Goal: Task Accomplishment & Management: Manage account settings

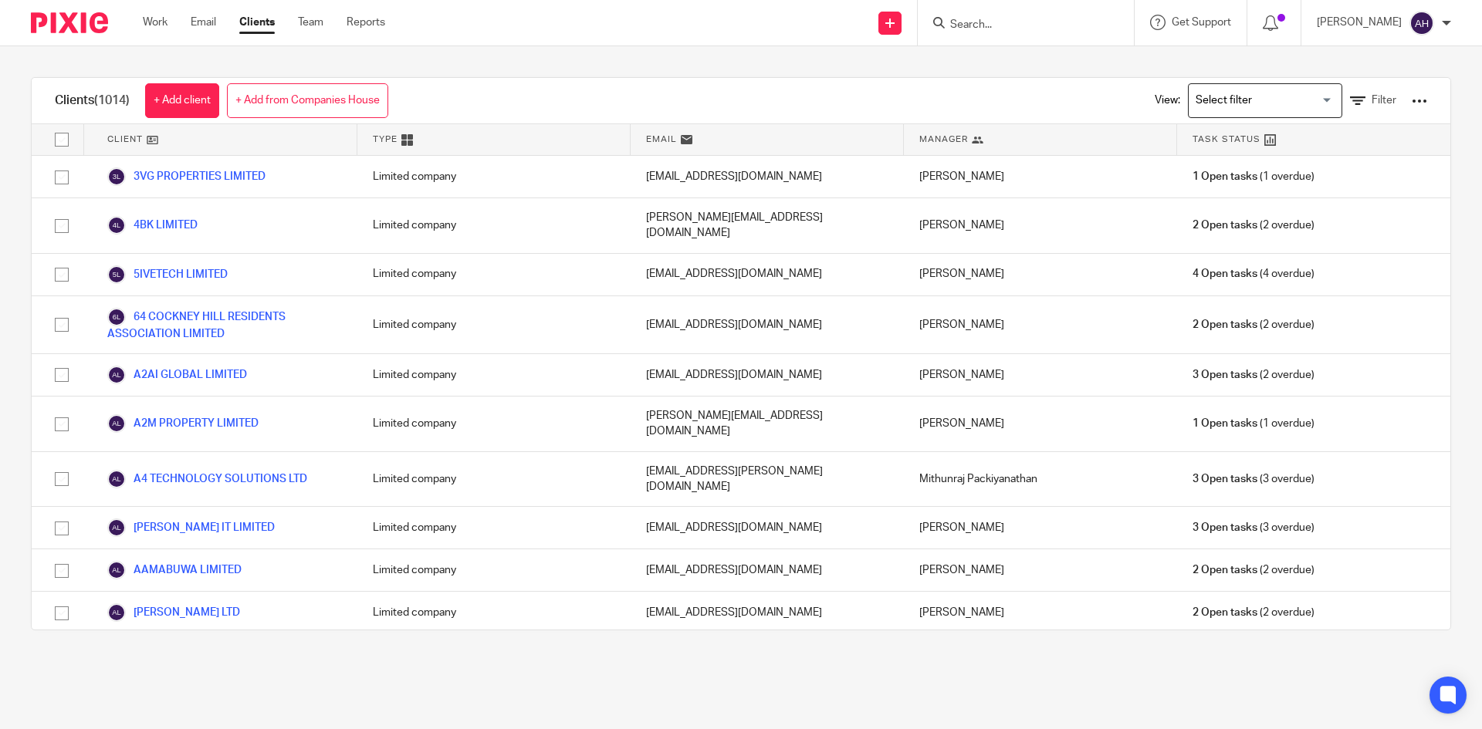
click at [949, 20] on input "Search" at bounding box center [1018, 26] width 139 height 14
type input "ramcloud"
click at [974, 64] on link at bounding box center [1075, 67] width 261 height 36
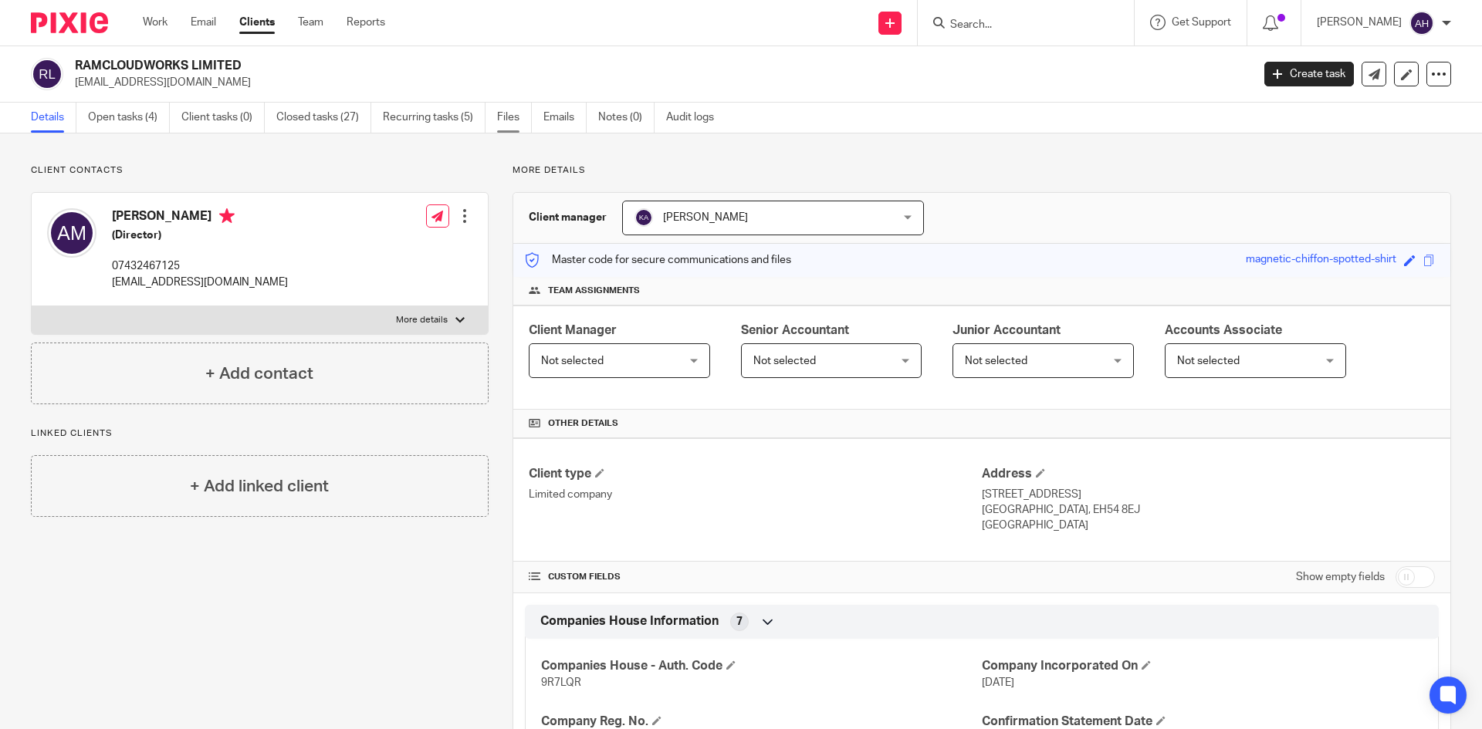
click at [506, 128] on link "Files" at bounding box center [514, 118] width 35 height 30
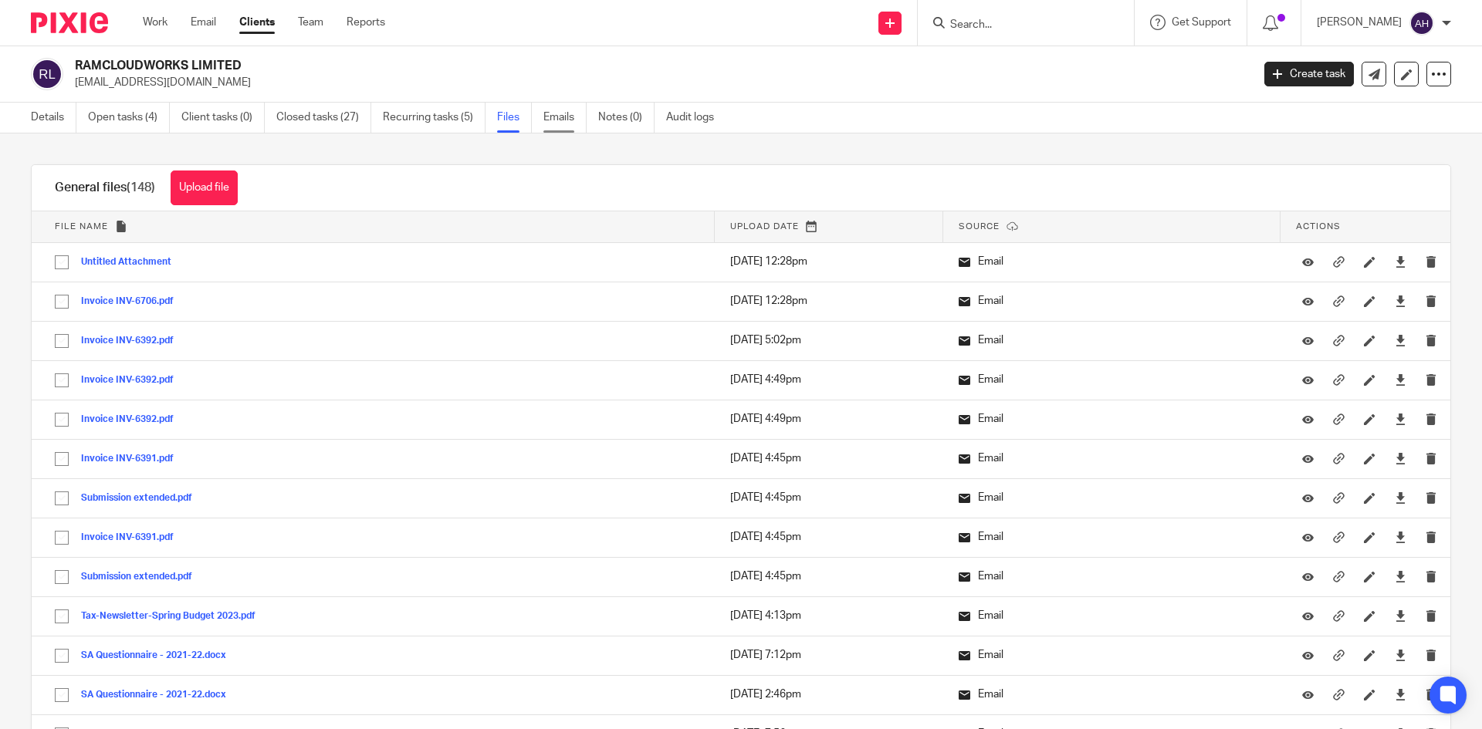
click at [565, 116] on link "Emails" at bounding box center [564, 118] width 43 height 30
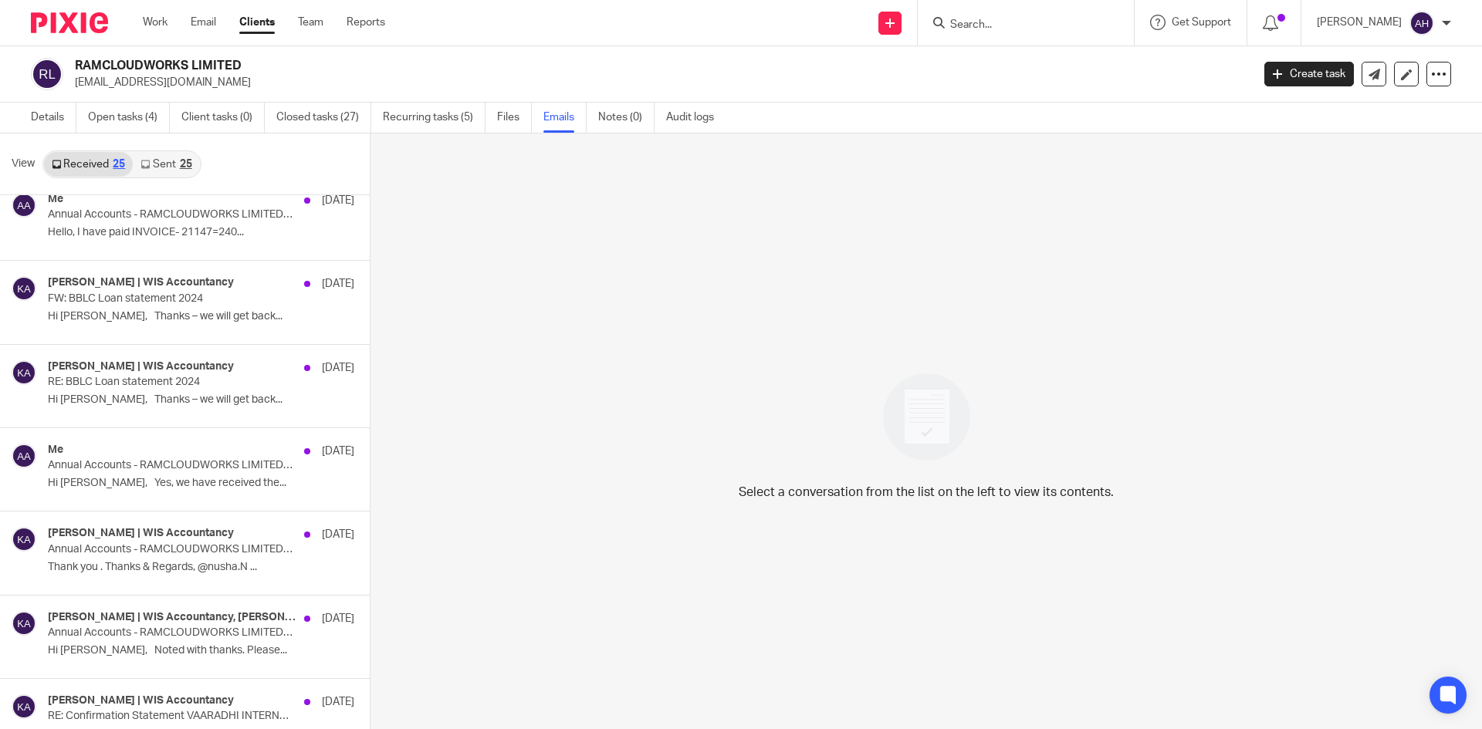
scroll to position [463, 0]
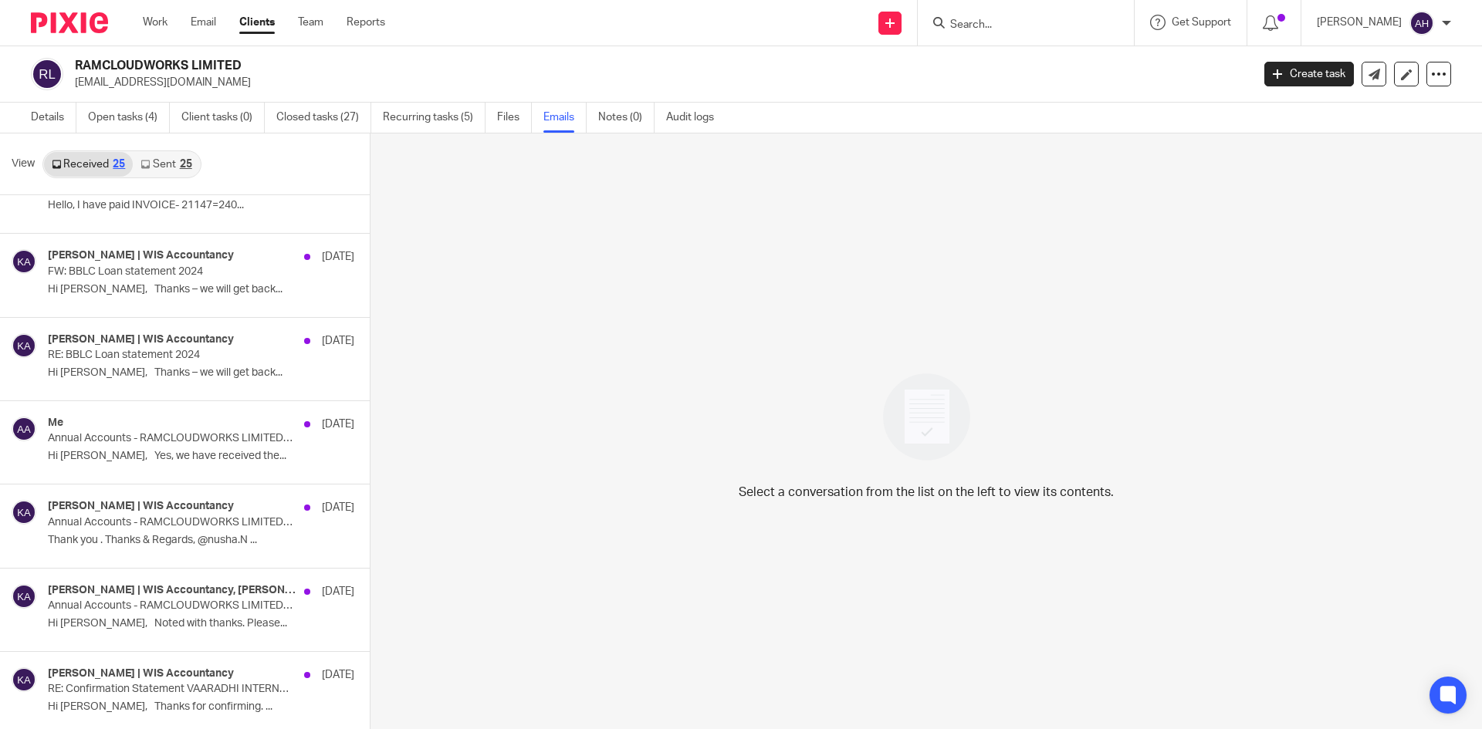
click at [167, 155] on link "Sent 25" at bounding box center [166, 164] width 66 height 25
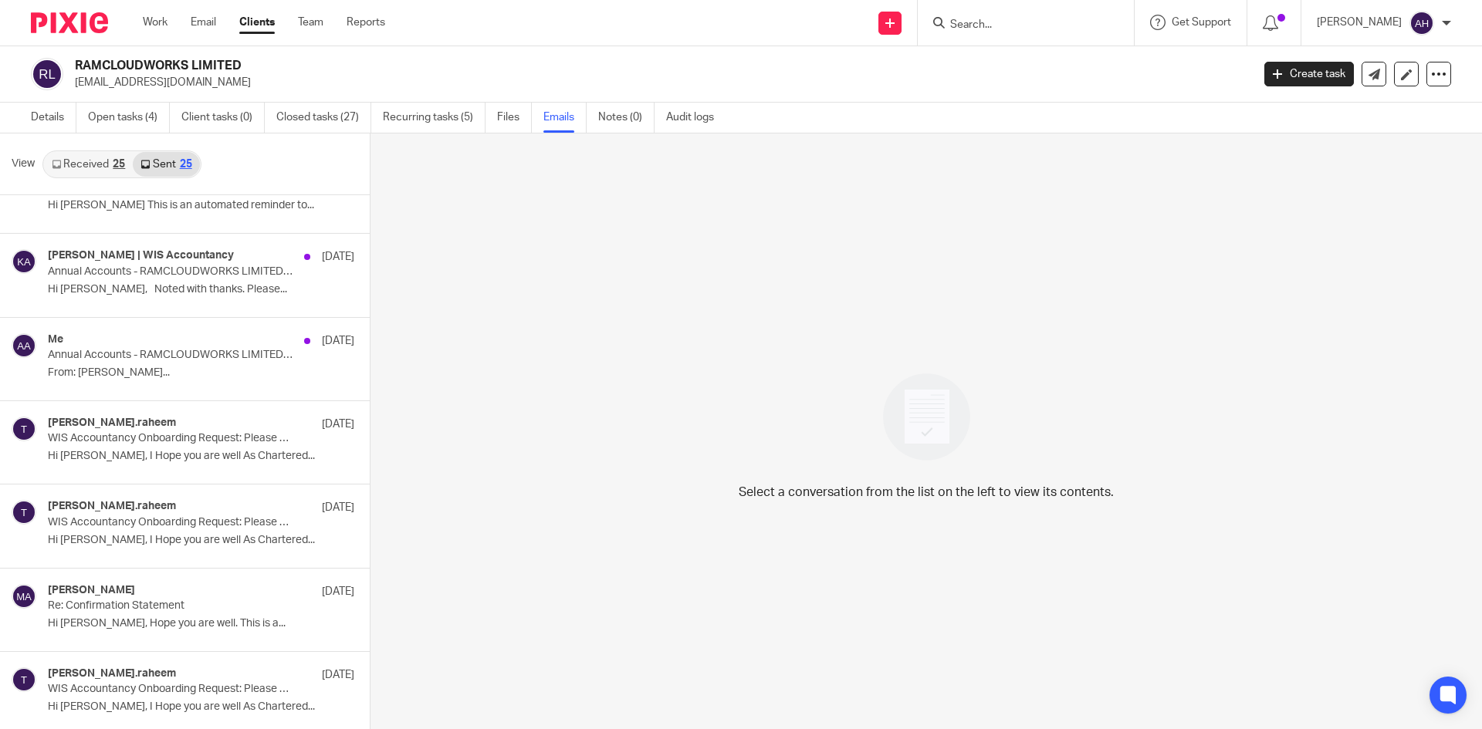
scroll to position [2, 0]
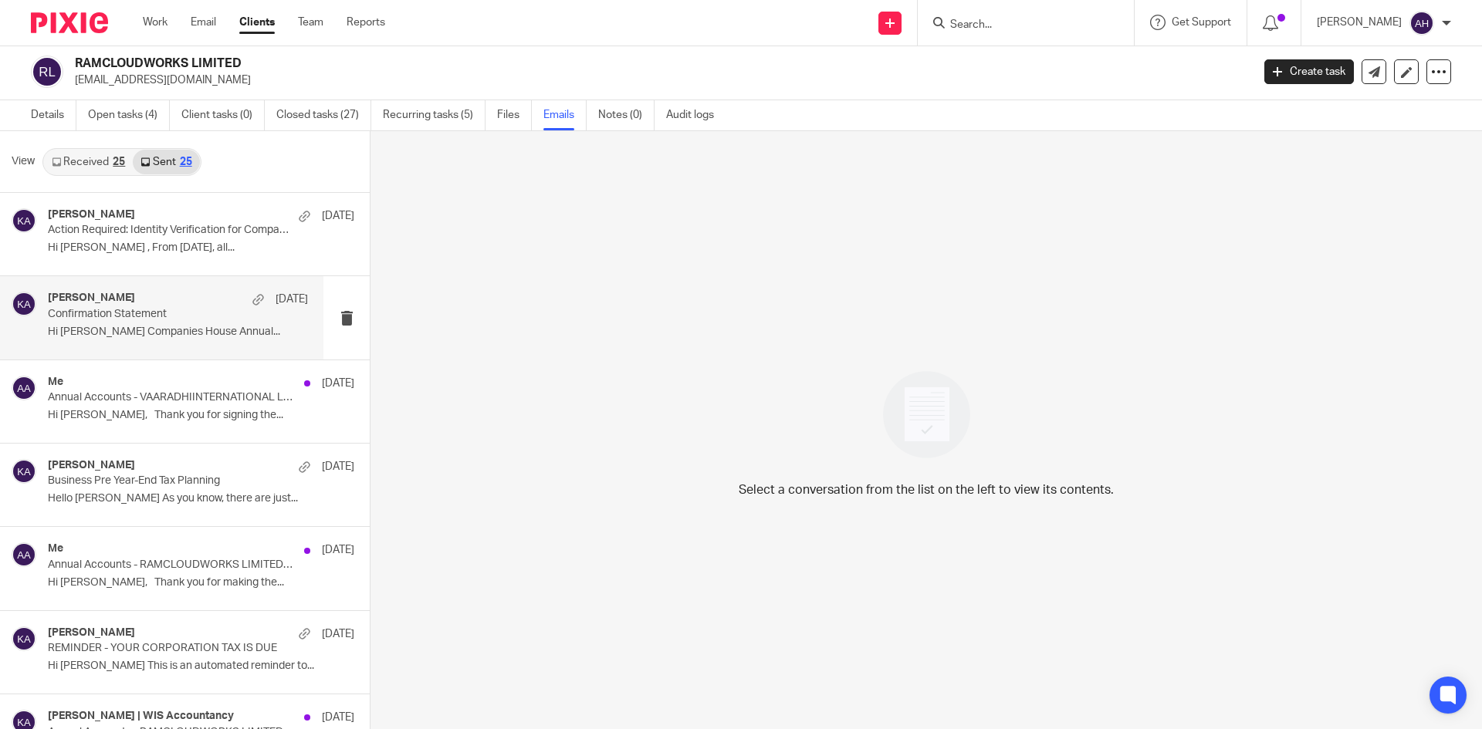
click at [180, 302] on div "Khalid Azeez 30 Aug" at bounding box center [178, 299] width 260 height 15
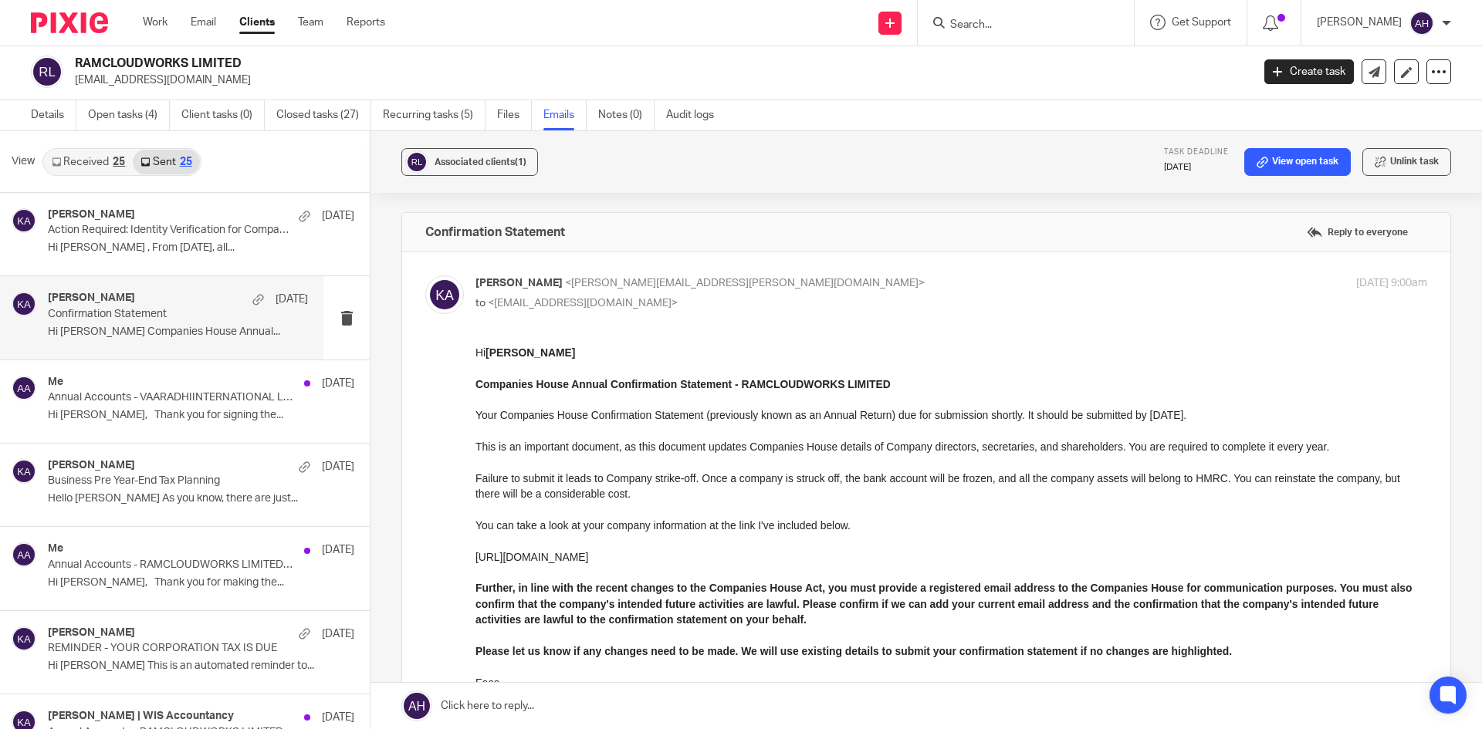
scroll to position [0, 0]
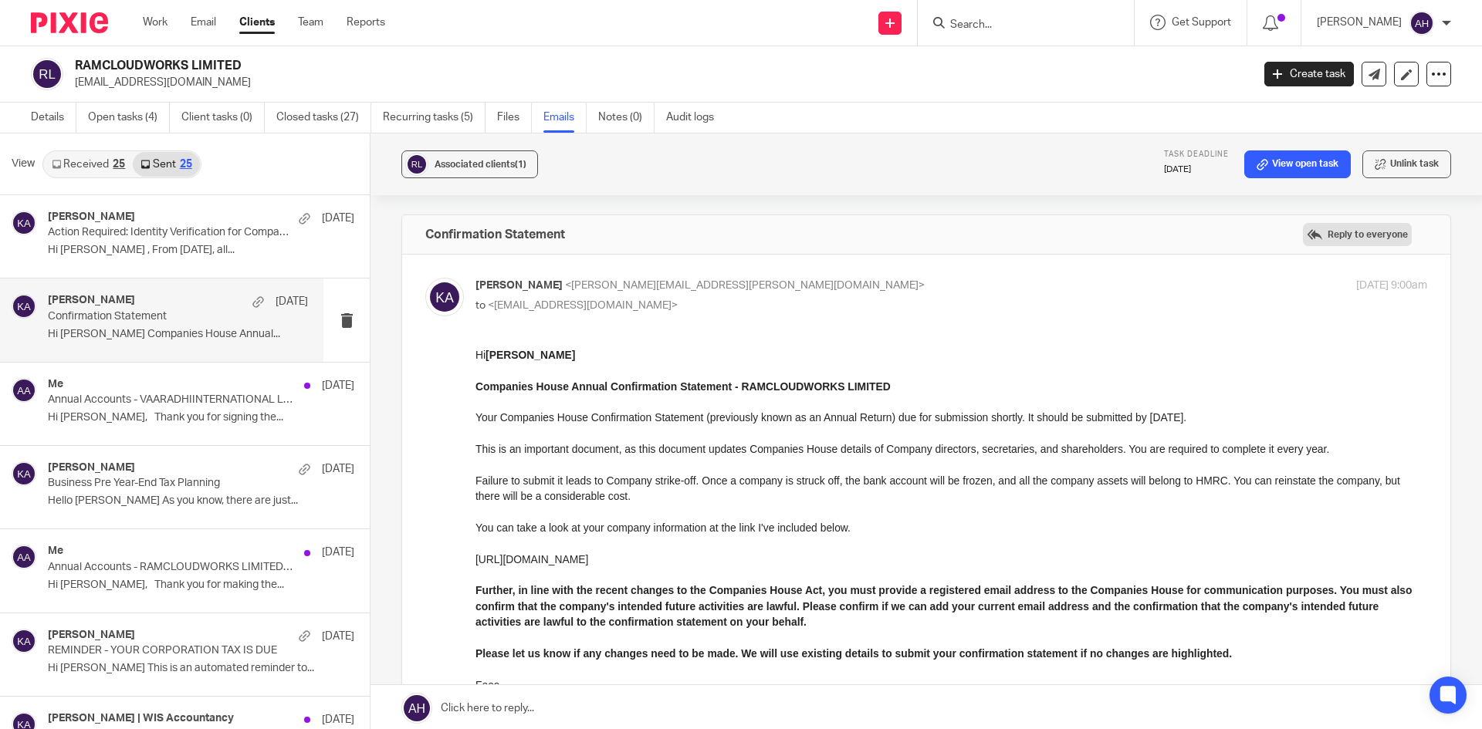
click at [1338, 232] on label "Reply to everyone" at bounding box center [1357, 234] width 109 height 23
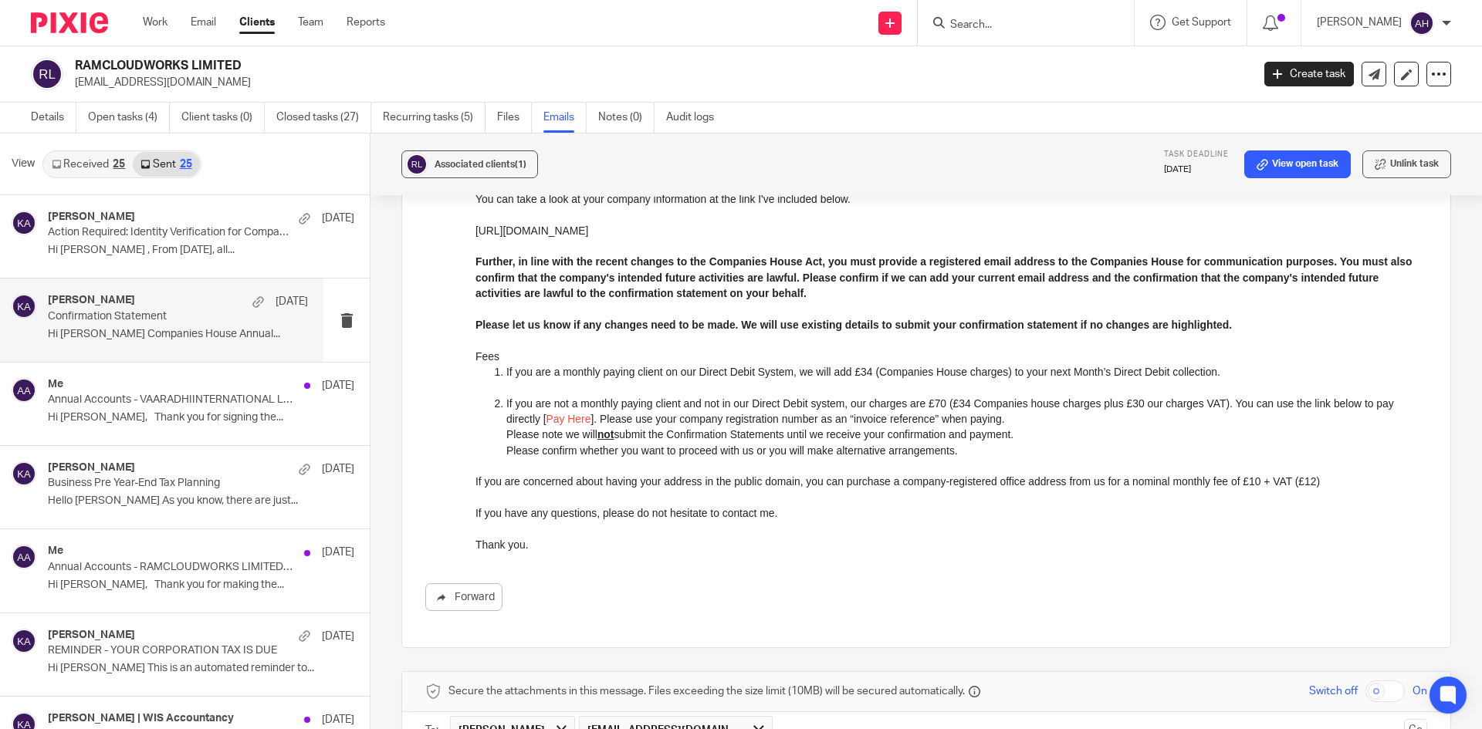
scroll to position [715, 0]
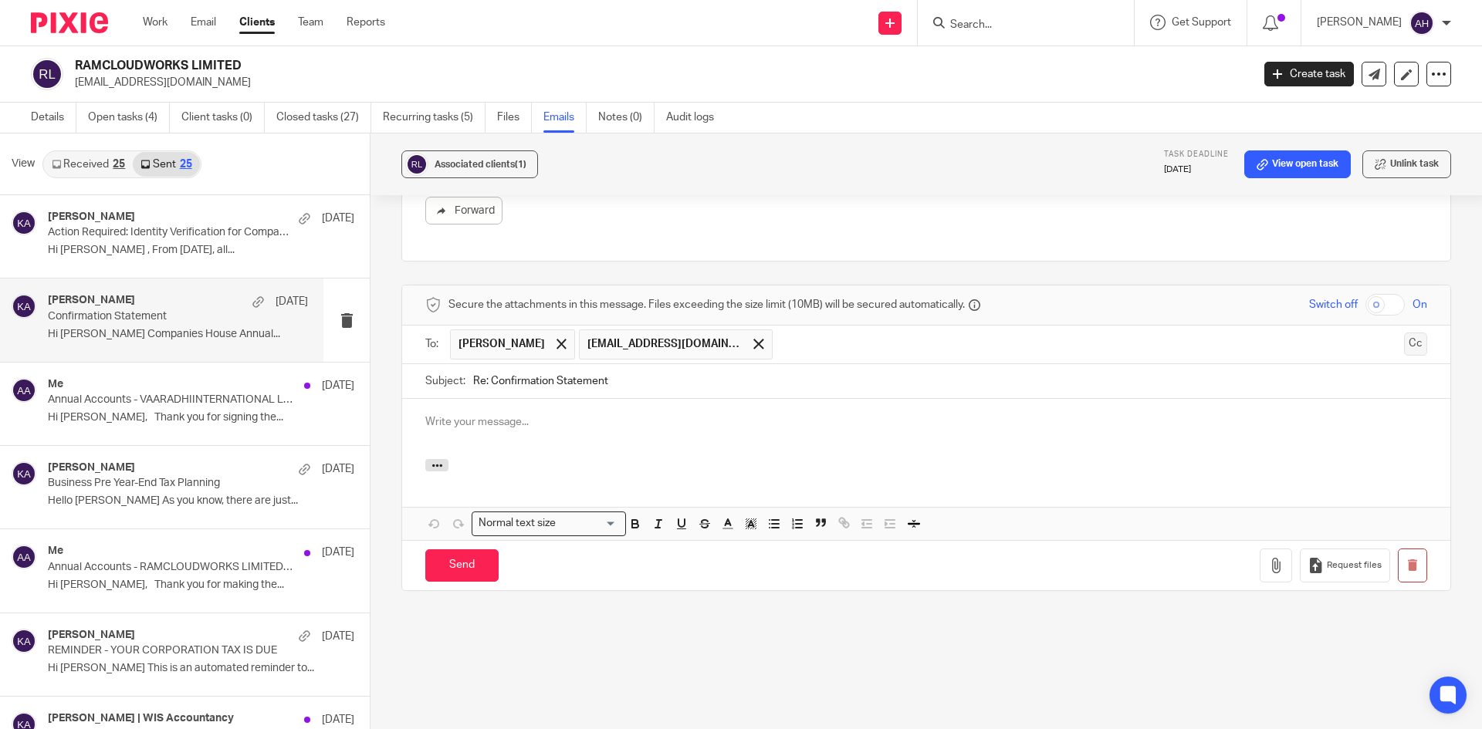
click at [1404, 347] on button "Cc" at bounding box center [1415, 344] width 23 height 23
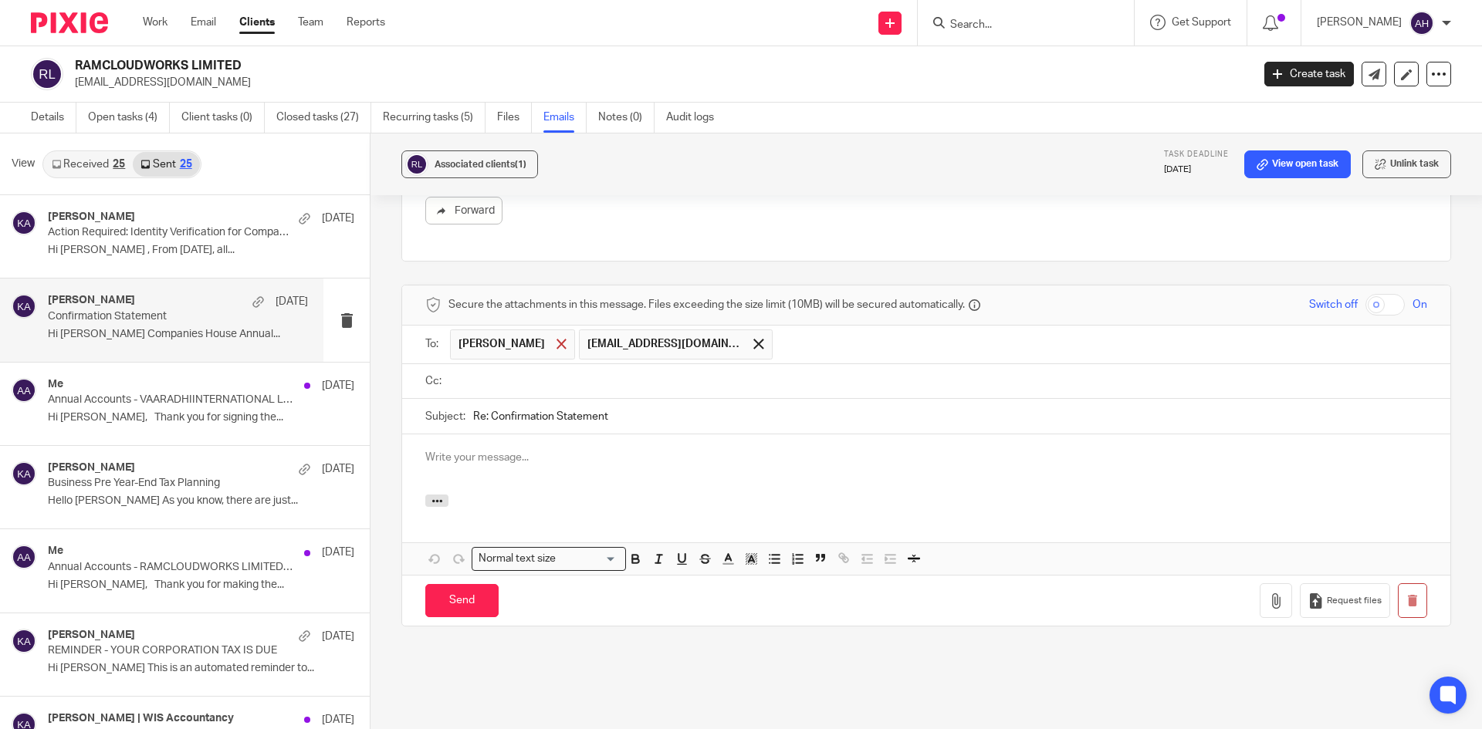
click at [556, 341] on span at bounding box center [561, 344] width 10 height 10
click at [683, 375] on input "text" at bounding box center [937, 382] width 967 height 18
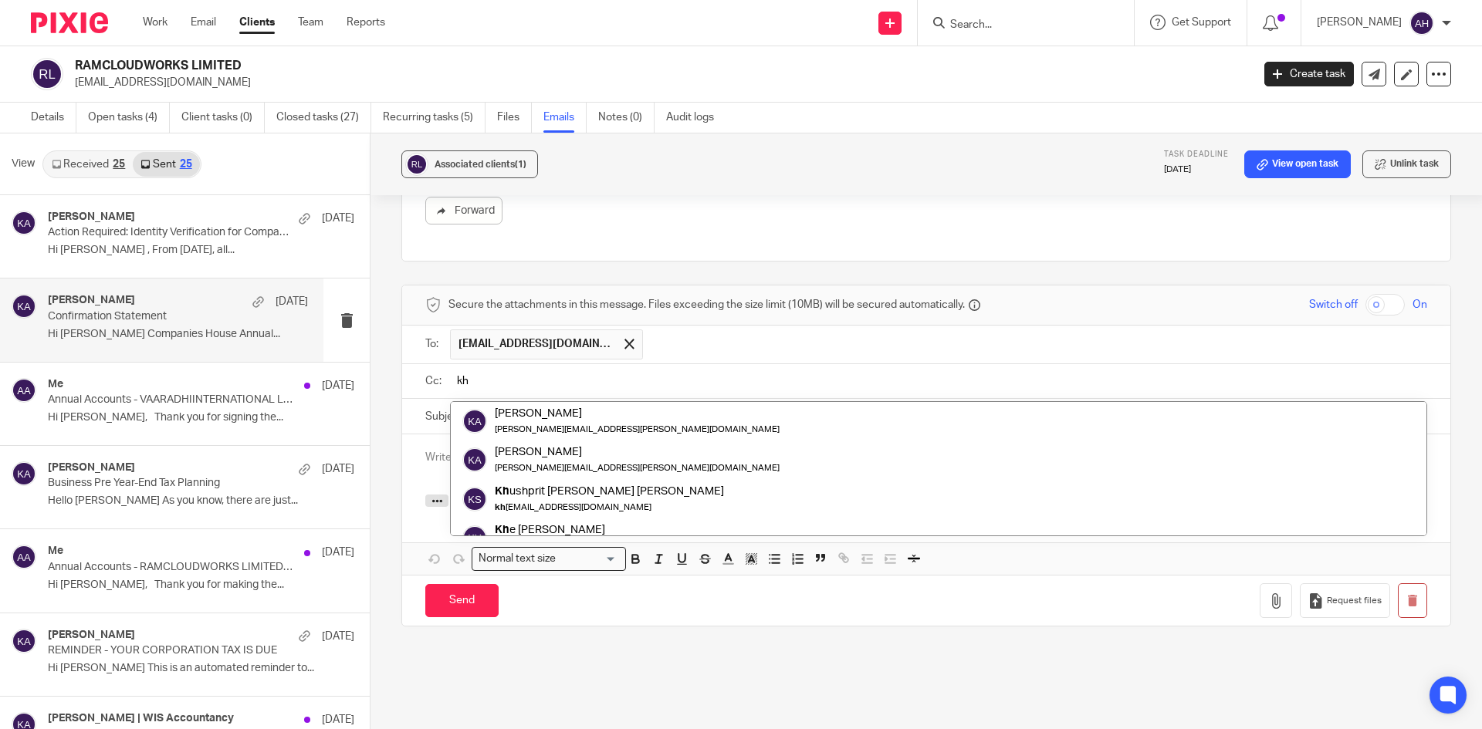
type input "kh"
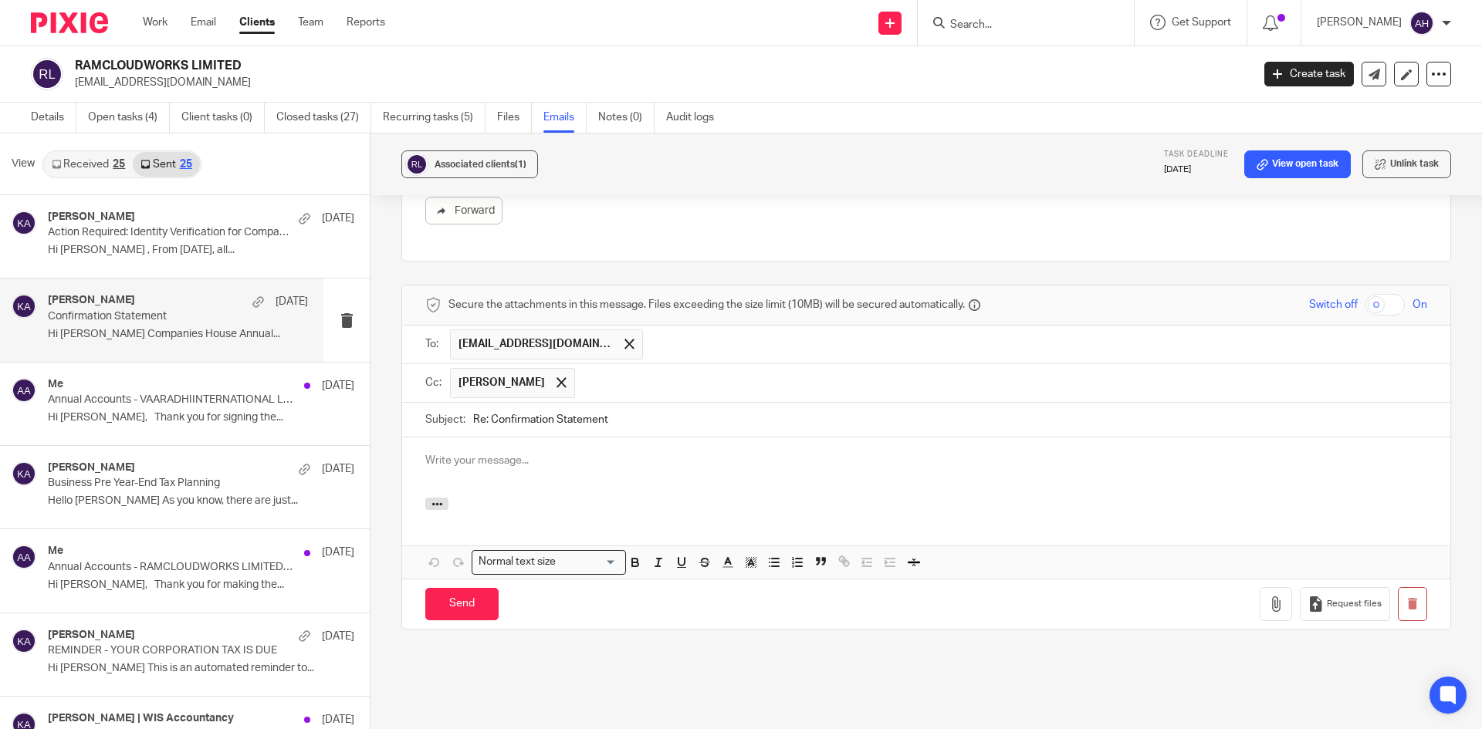
click at [734, 386] on input "text" at bounding box center [1001, 383] width 837 height 30
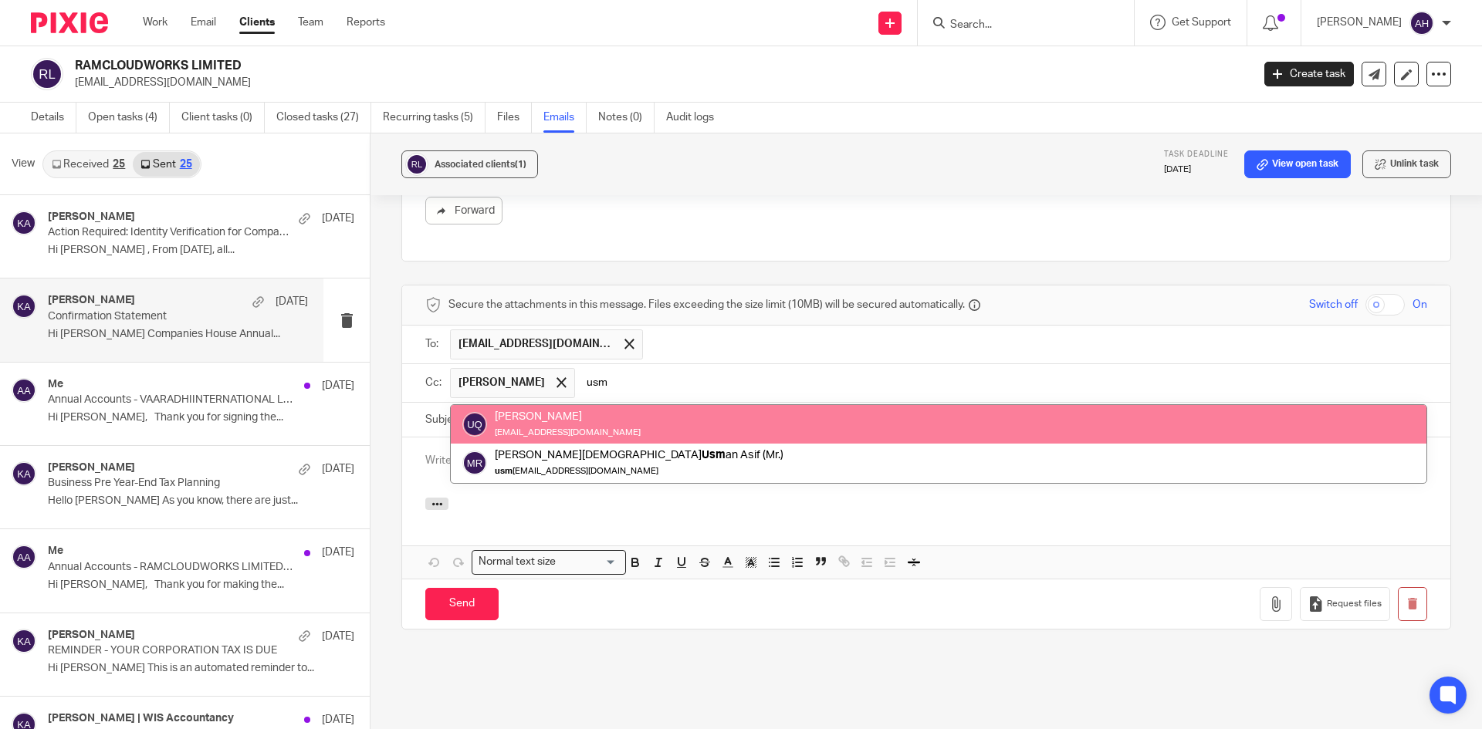
type input "usm"
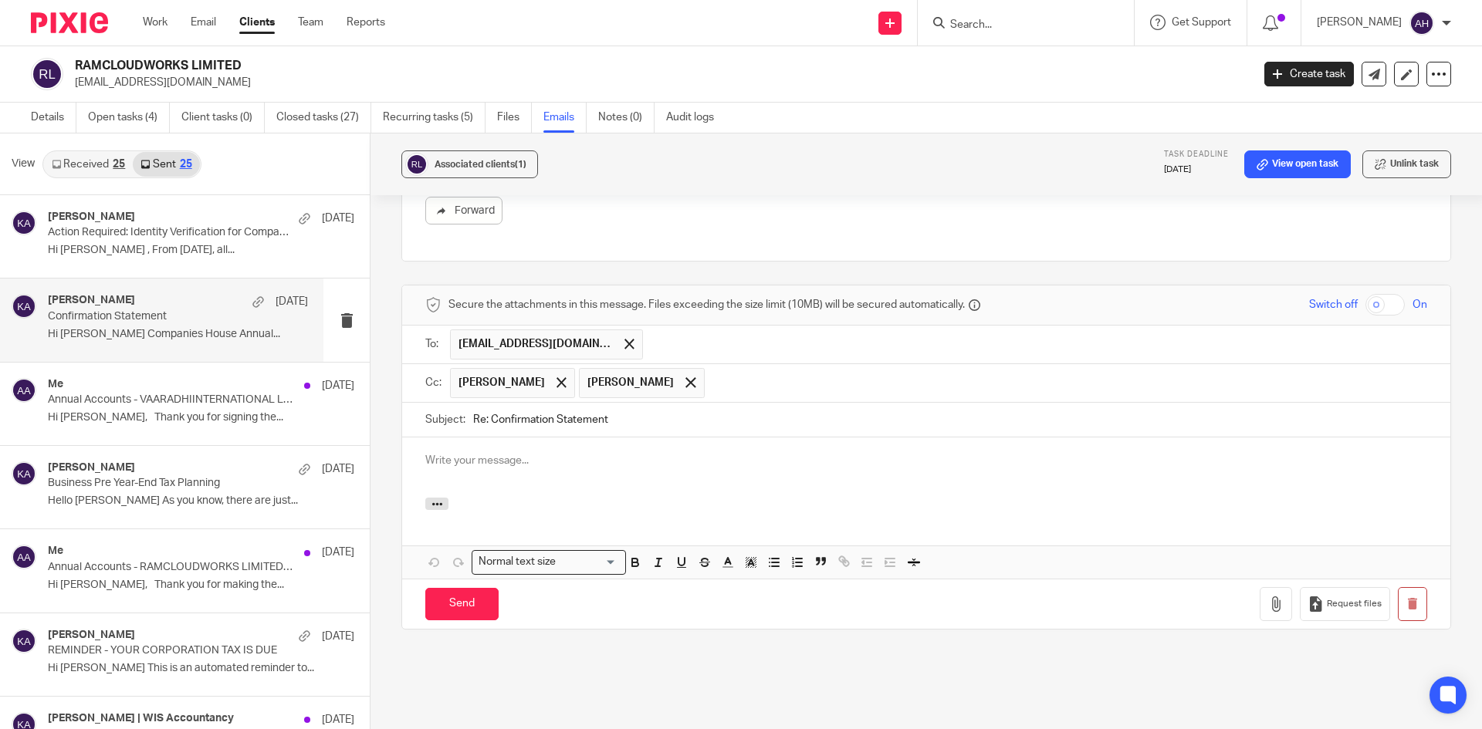
click at [648, 466] on p at bounding box center [926, 460] width 1002 height 15
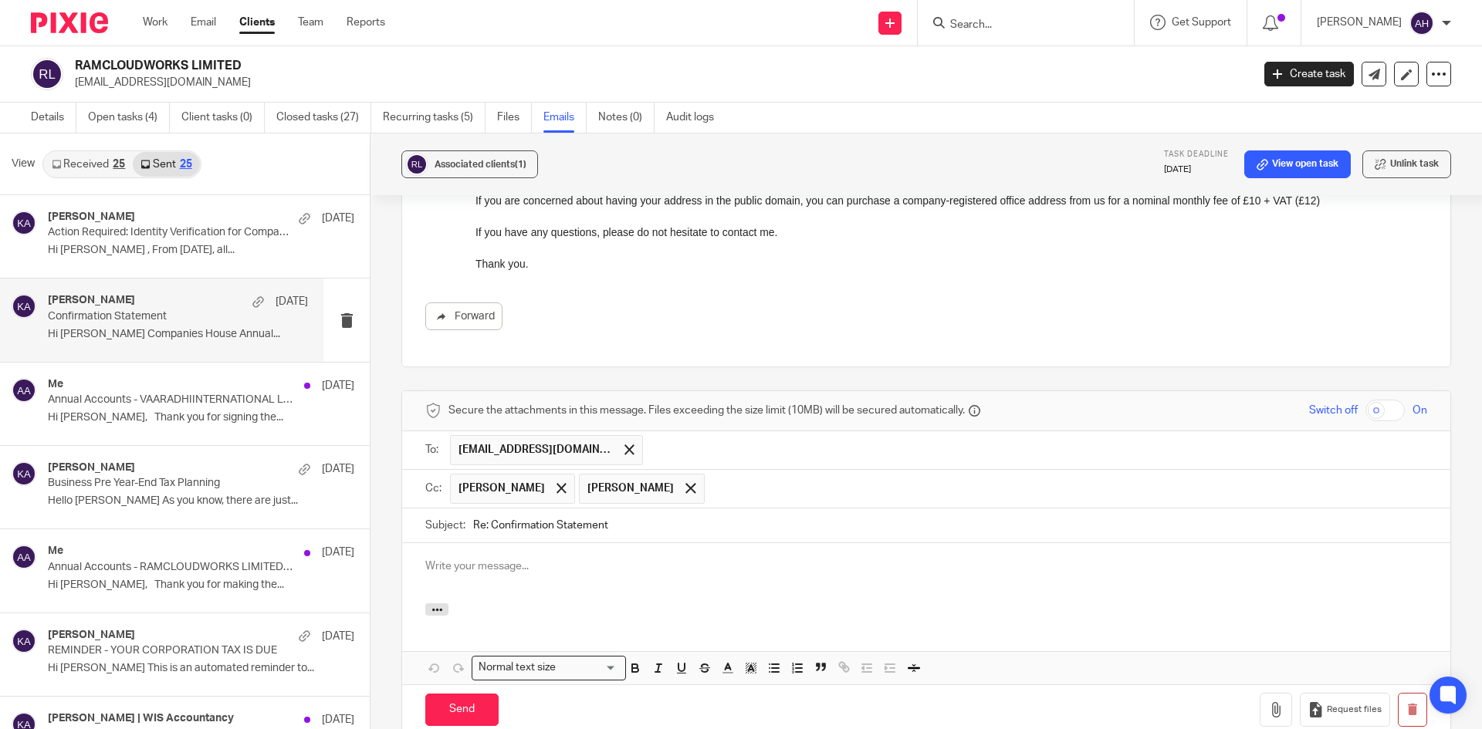
scroll to position [638, 0]
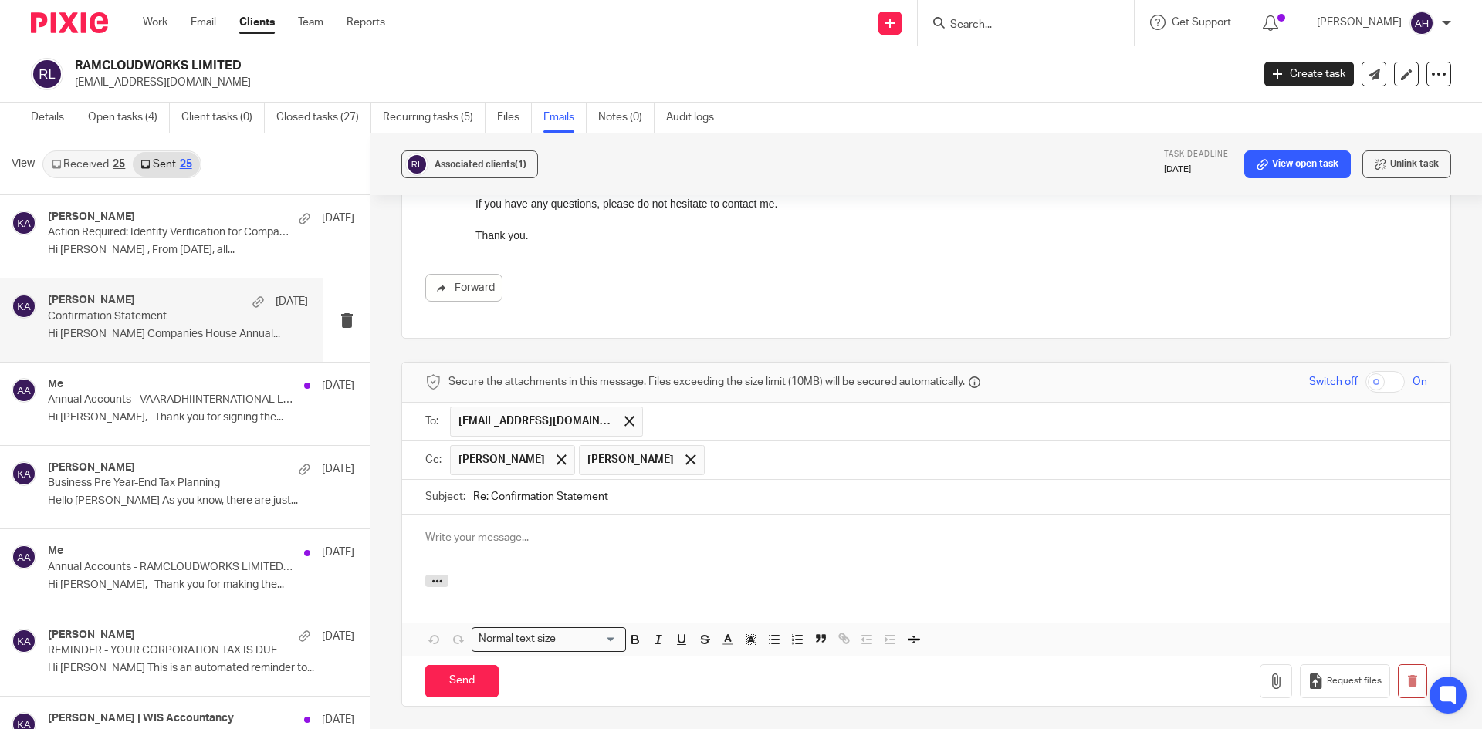
click at [949, 19] on input "Search" at bounding box center [1018, 26] width 139 height 14
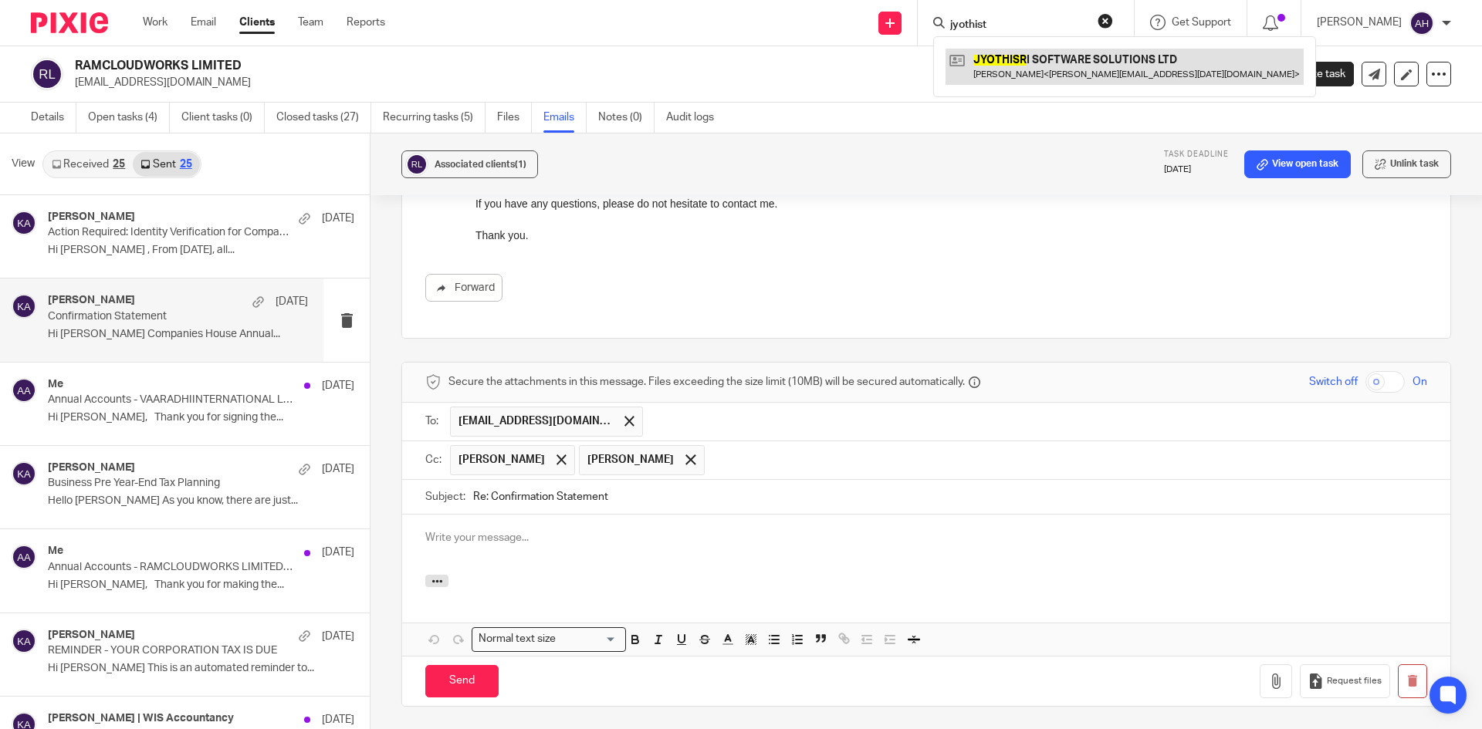
type input "jyothist"
click at [945, 67] on link at bounding box center [1124, 67] width 358 height 36
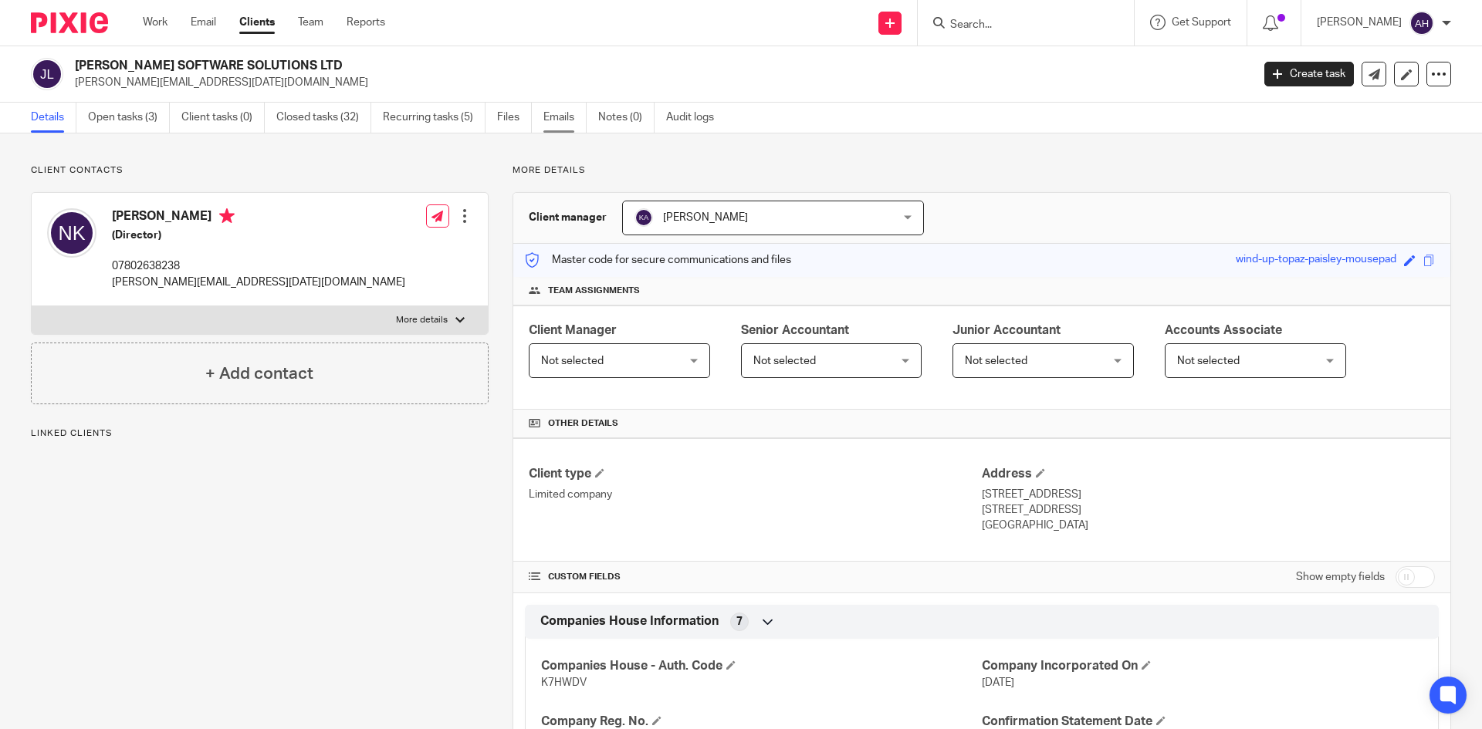
click at [557, 112] on link "Emails" at bounding box center [564, 118] width 43 height 30
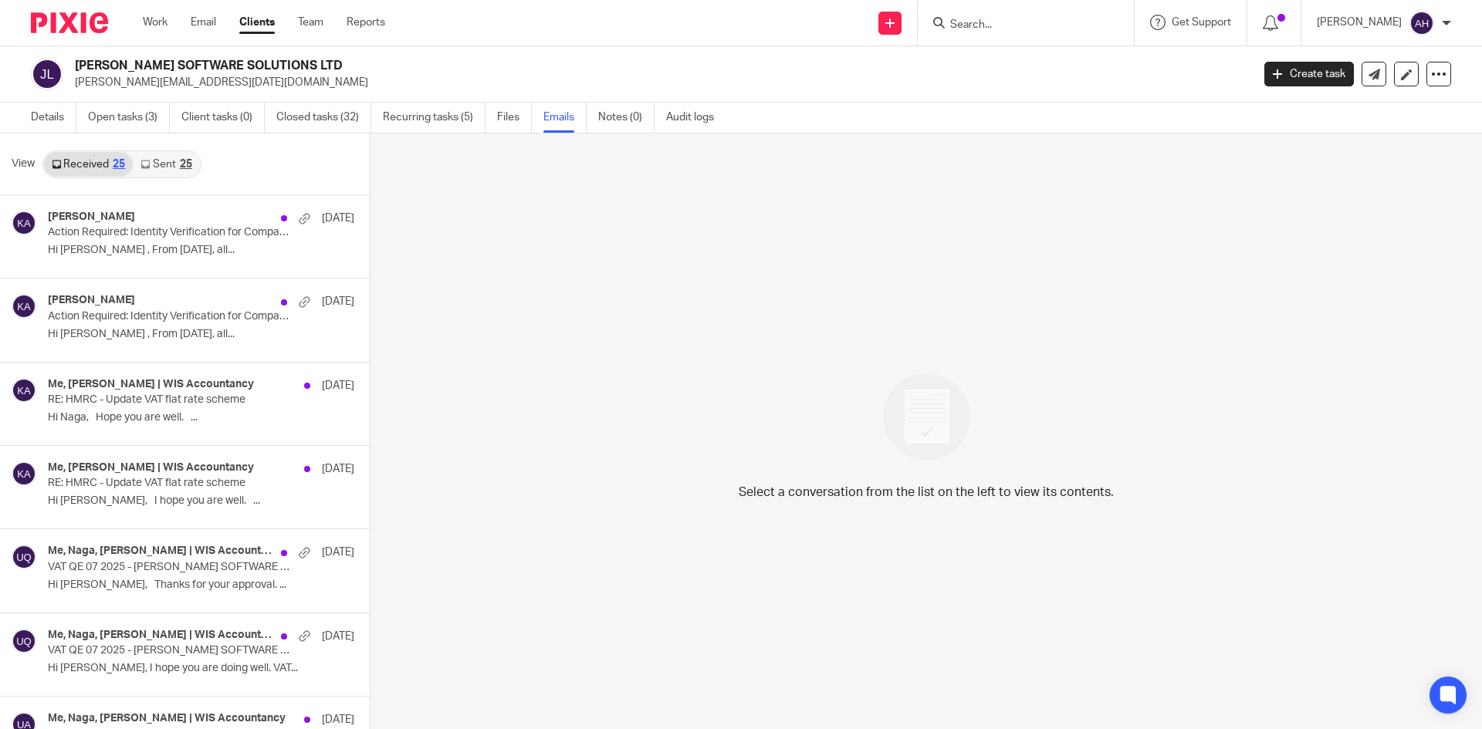
click at [162, 161] on link "Sent 25" at bounding box center [166, 164] width 66 height 25
click at [83, 158] on link "Received 25" at bounding box center [88, 164] width 89 height 25
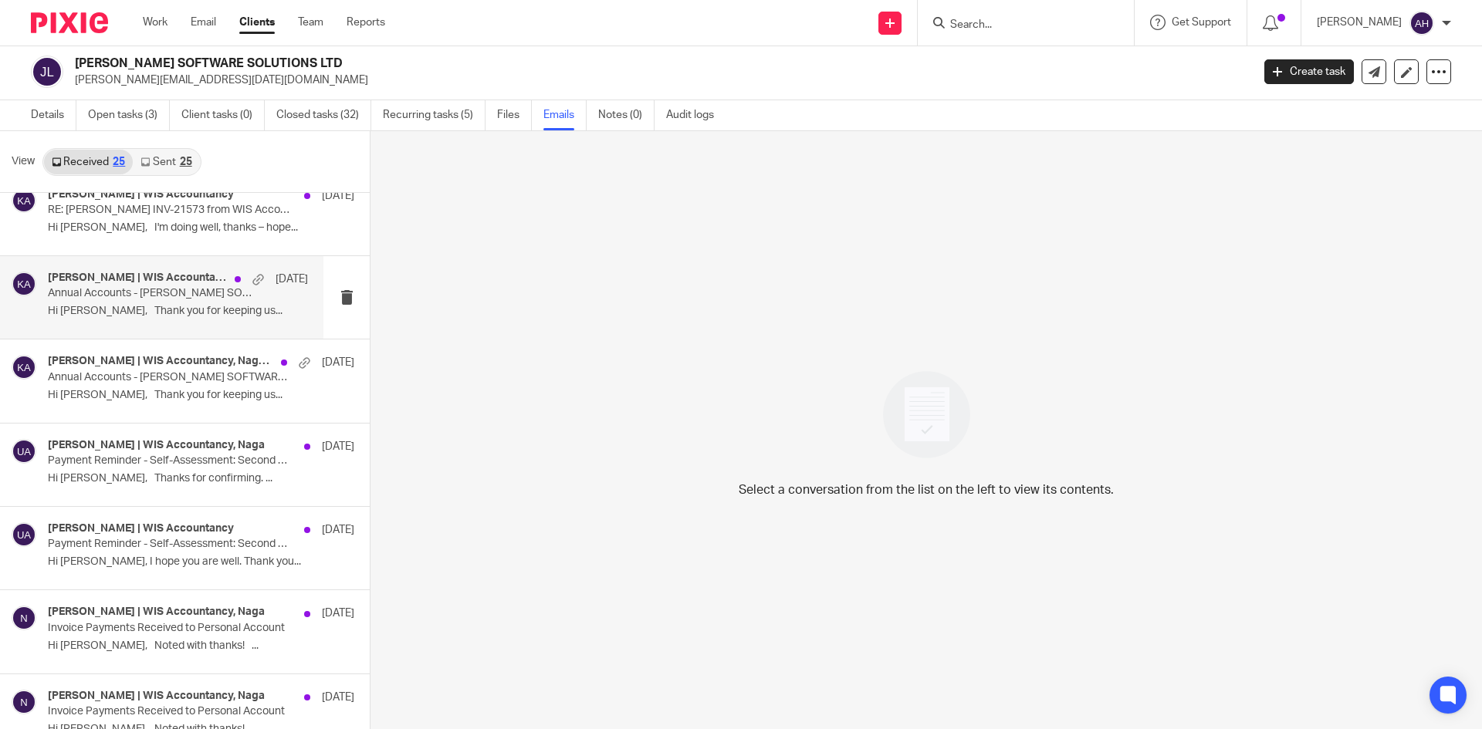
scroll to position [849, 0]
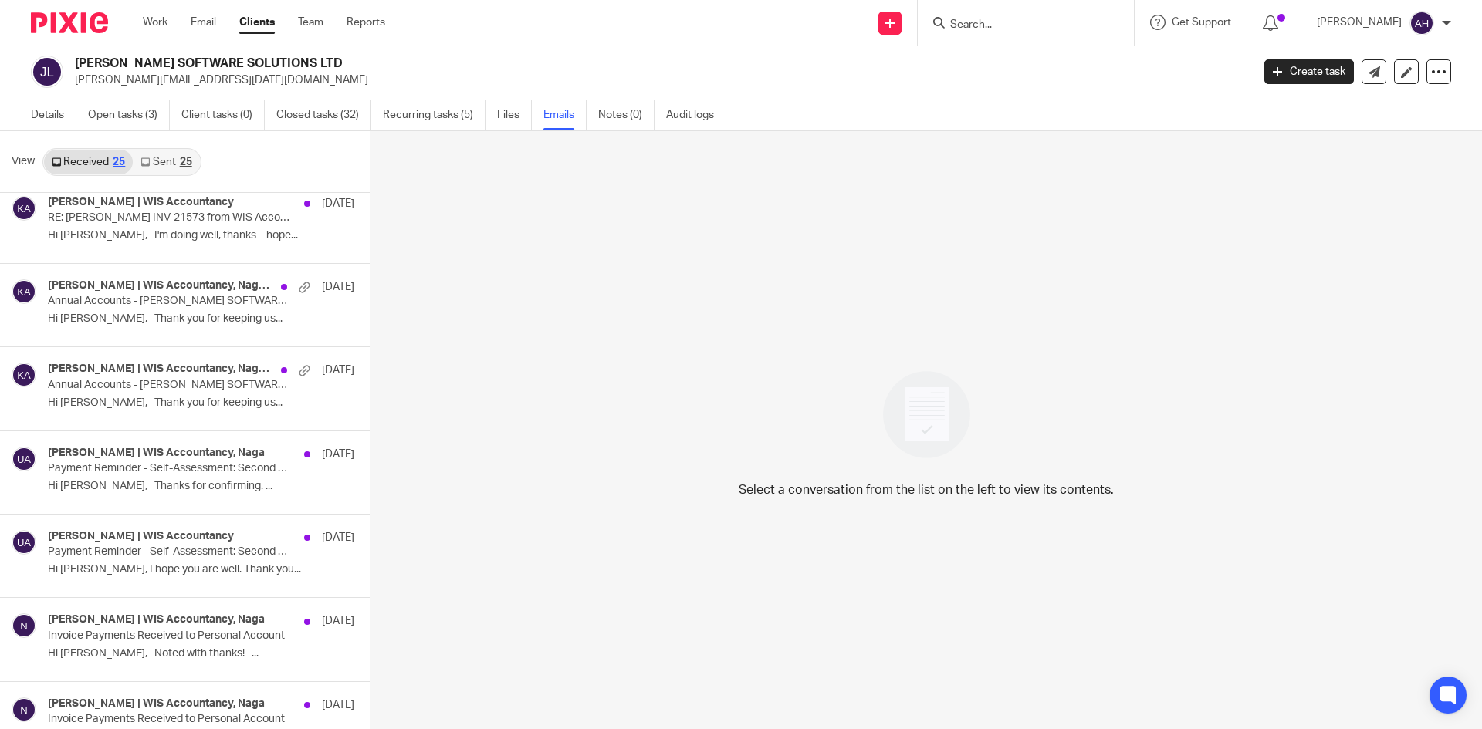
click at [171, 170] on link "Sent 25" at bounding box center [166, 162] width 66 height 25
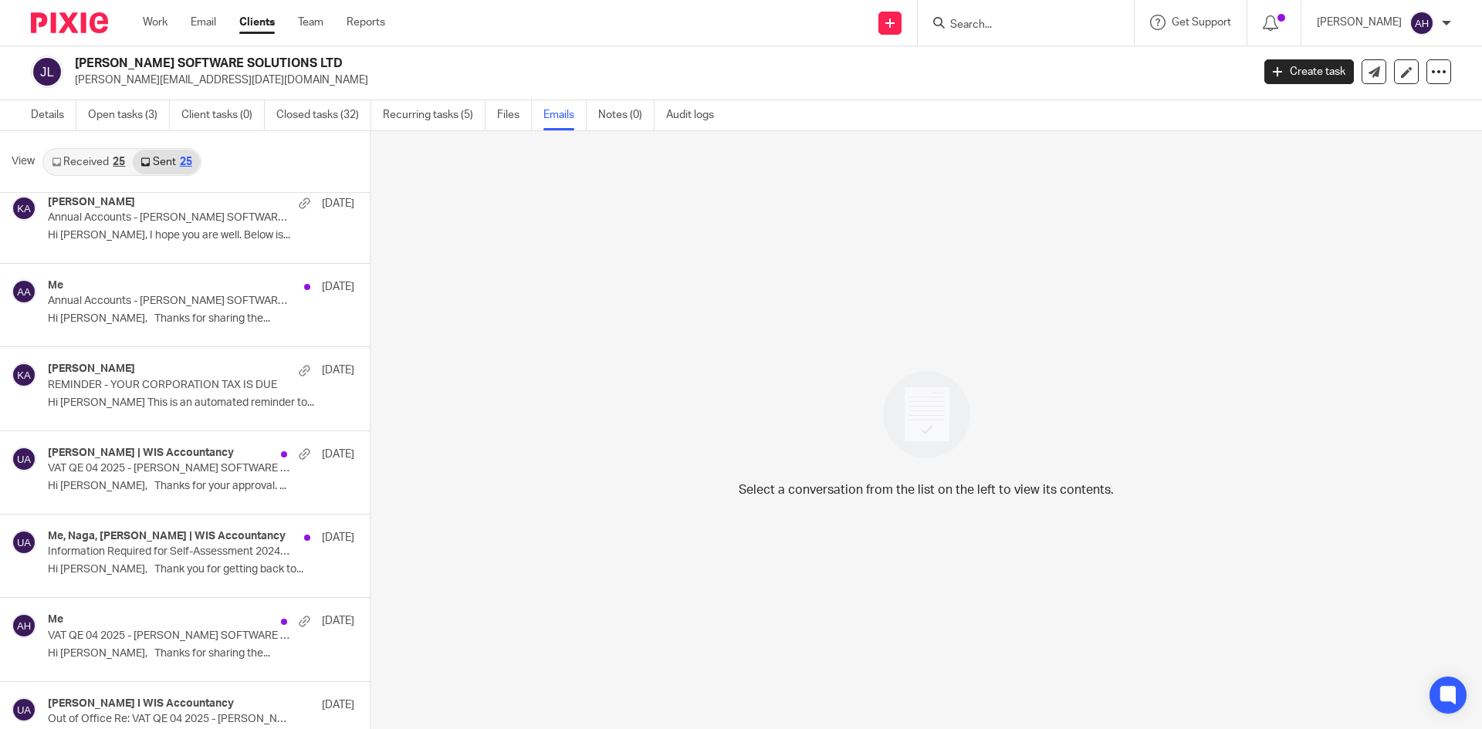
scroll to position [0, 0]
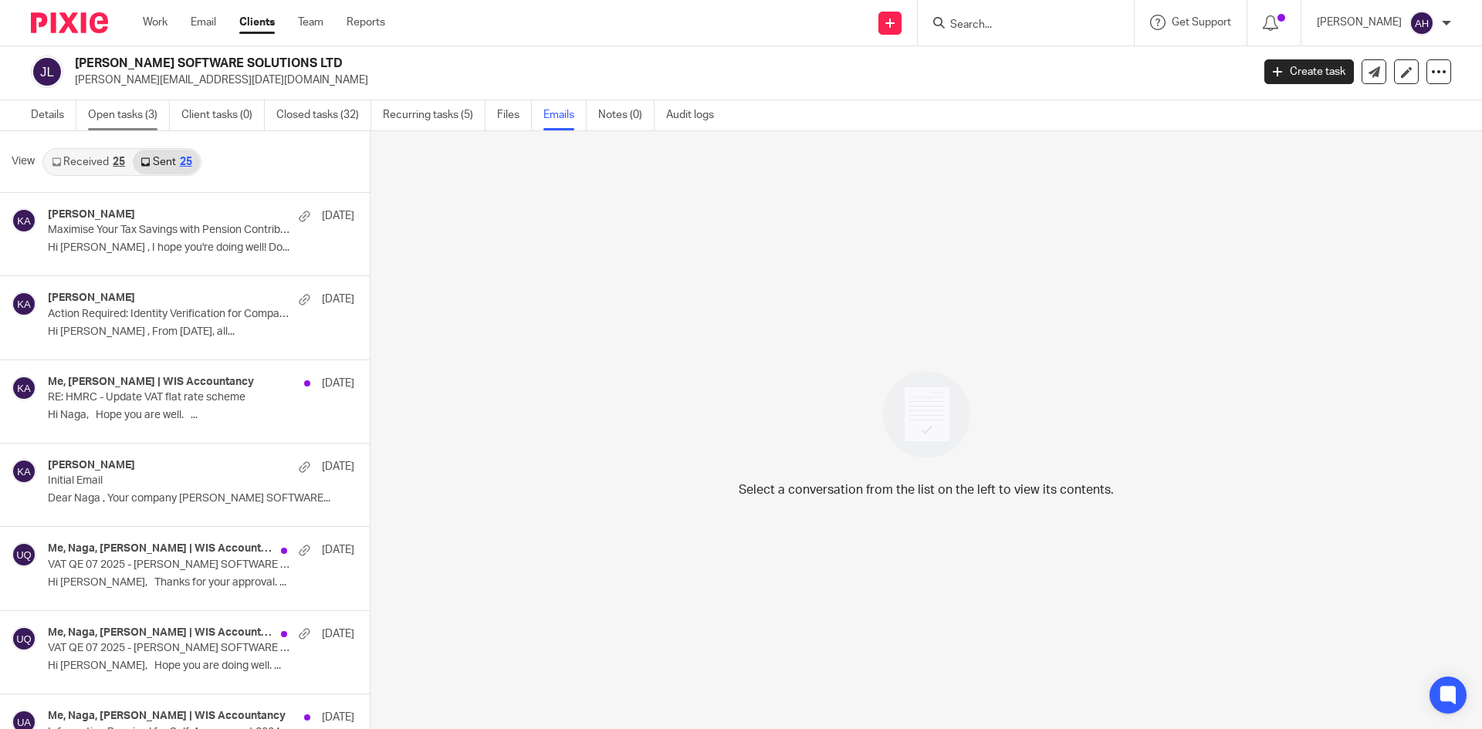
click at [97, 105] on link "Open tasks (3)" at bounding box center [129, 115] width 82 height 30
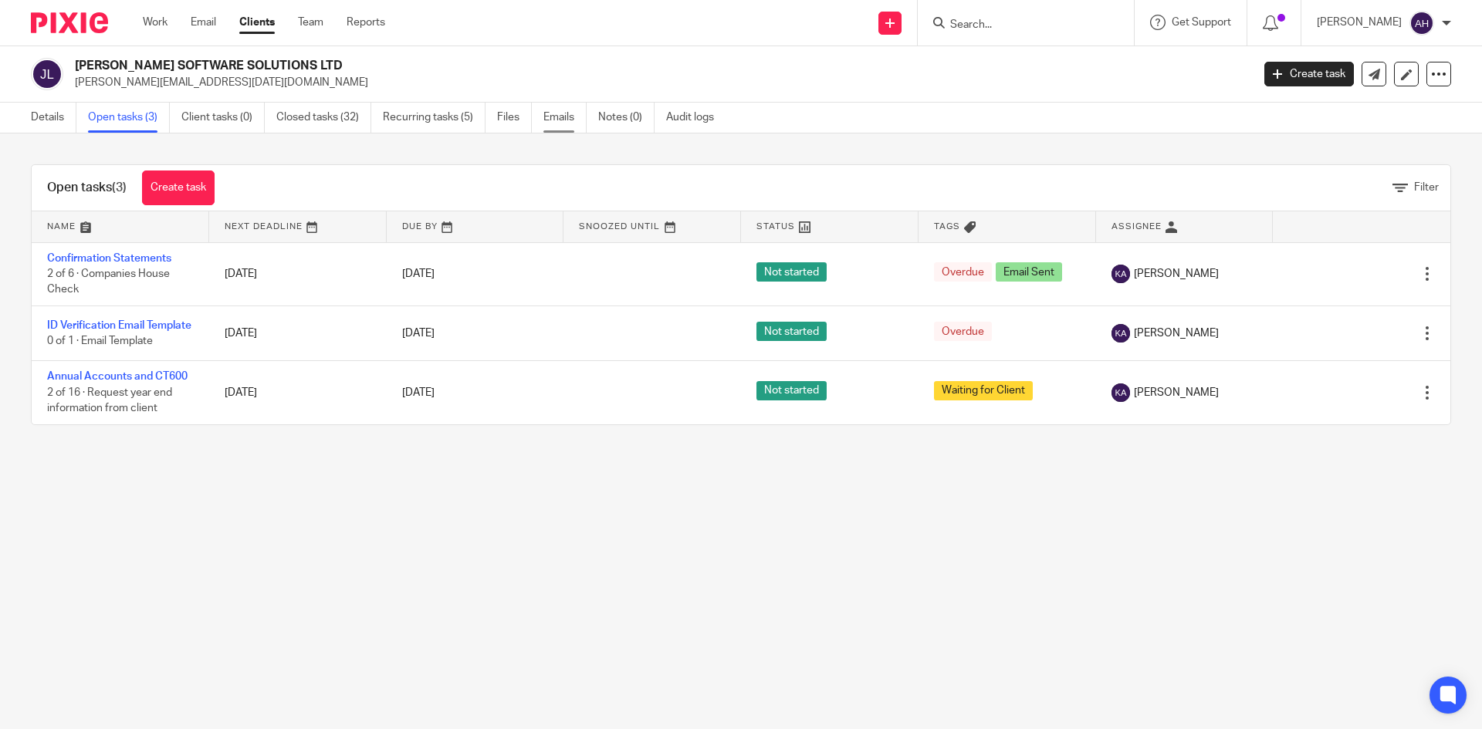
click at [568, 122] on link "Emails" at bounding box center [564, 118] width 43 height 30
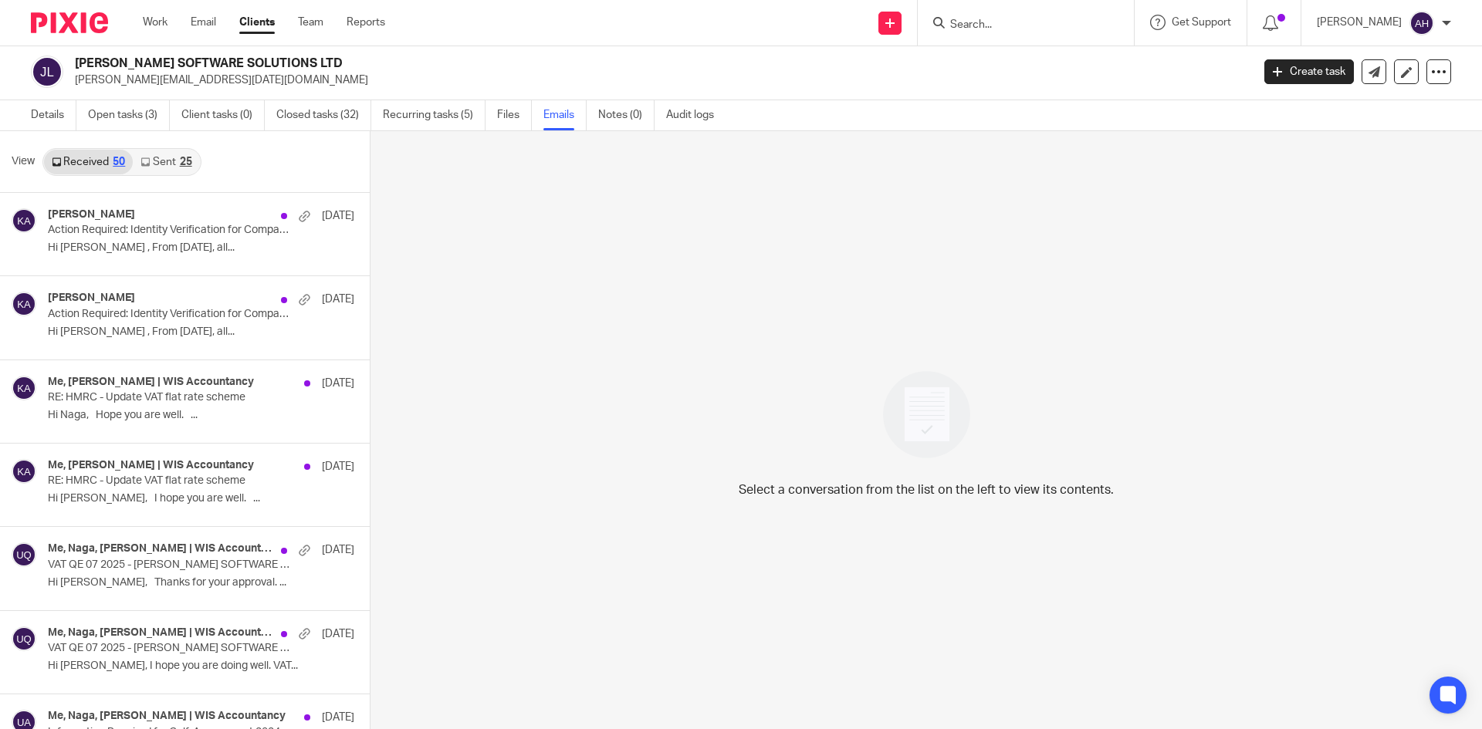
click at [175, 158] on link "Sent 25" at bounding box center [166, 162] width 66 height 25
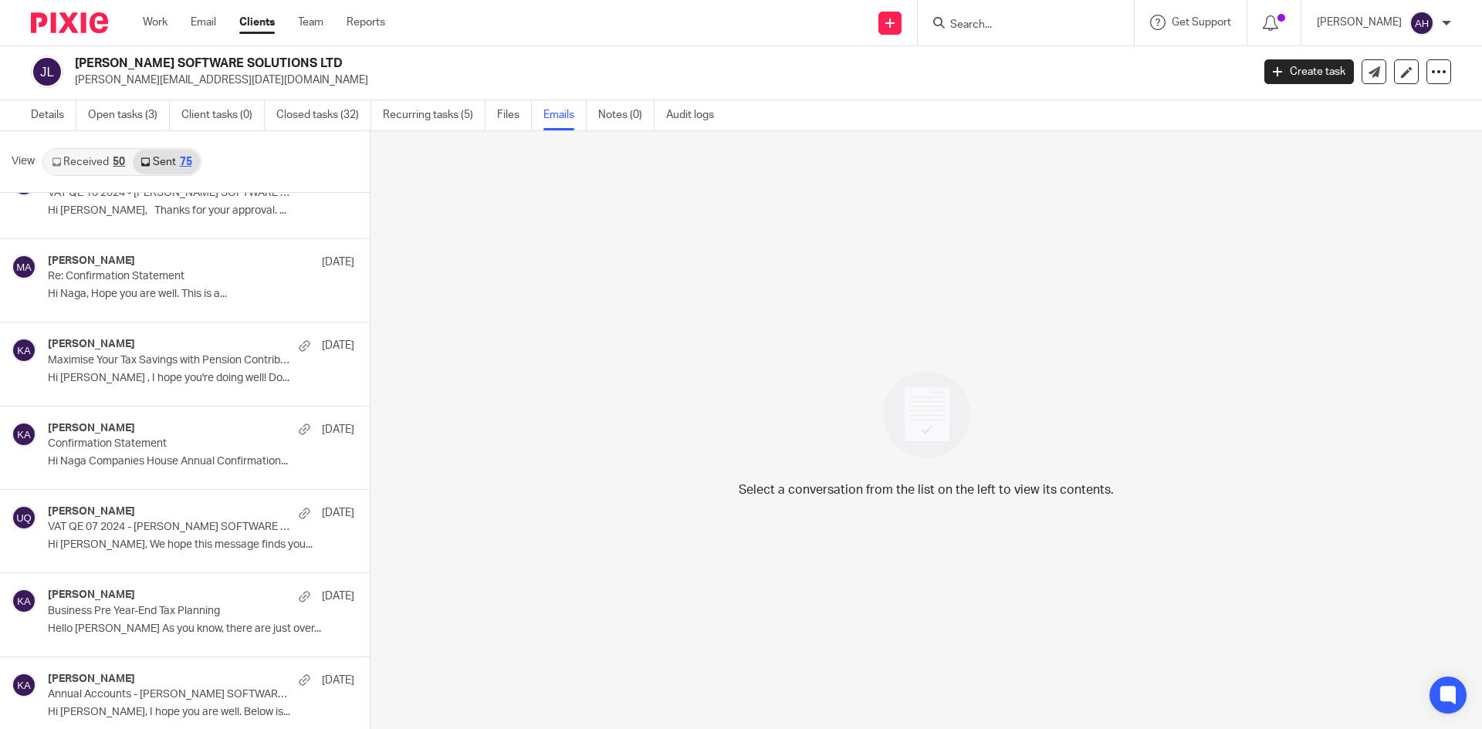
scroll to position [3550, 0]
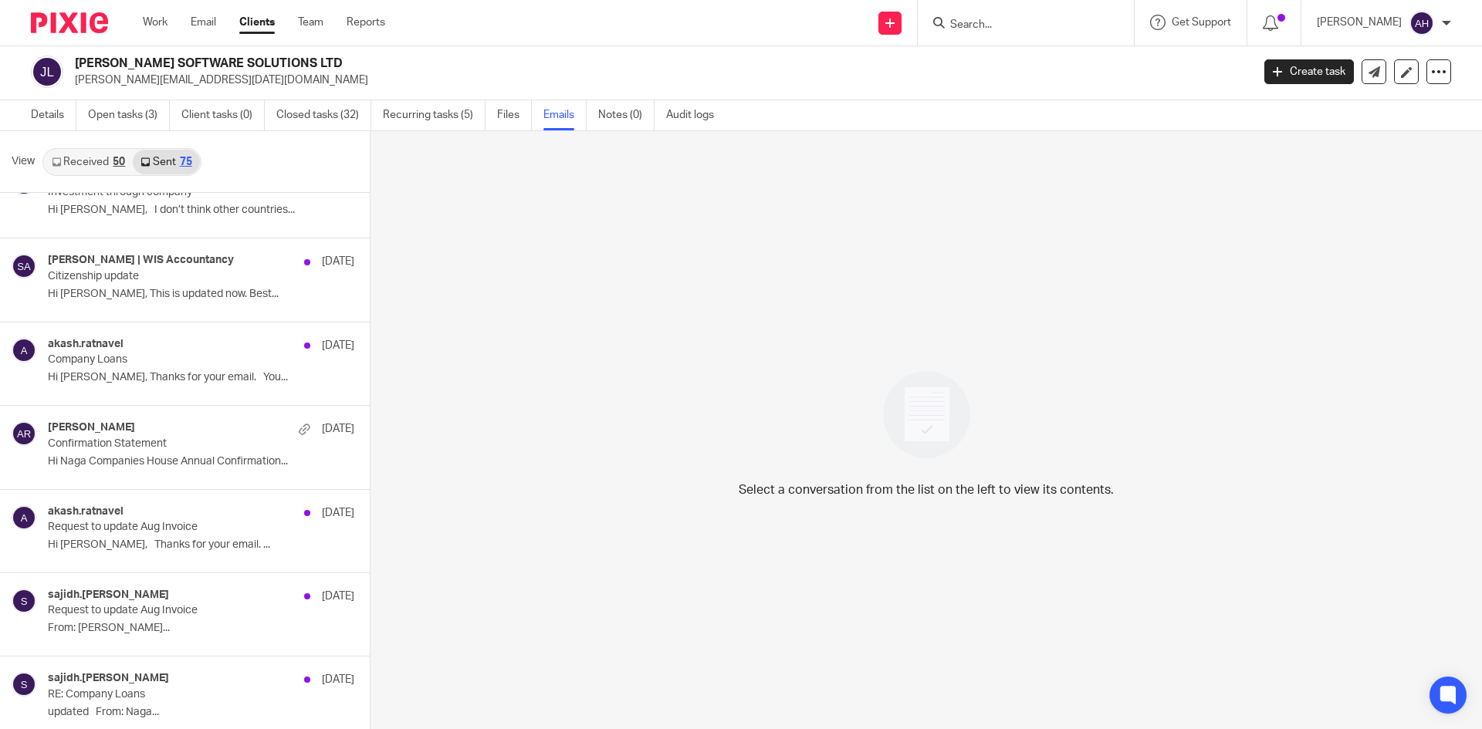
click at [568, 296] on div "Select a conversation from the list on the left to view its contents." at bounding box center [925, 430] width 1111 height 598
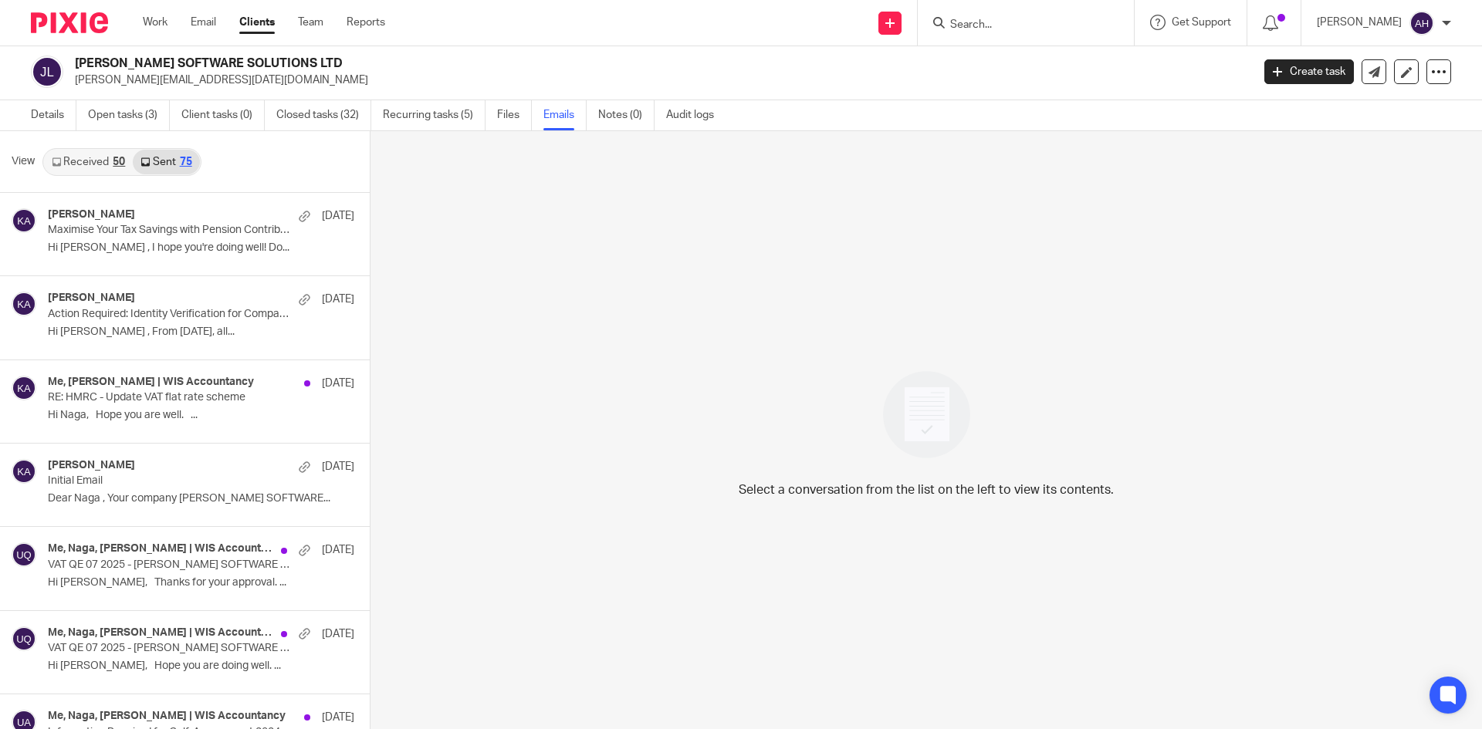
scroll to position [0, 0]
click at [981, 24] on input "Search" at bounding box center [1018, 26] width 139 height 14
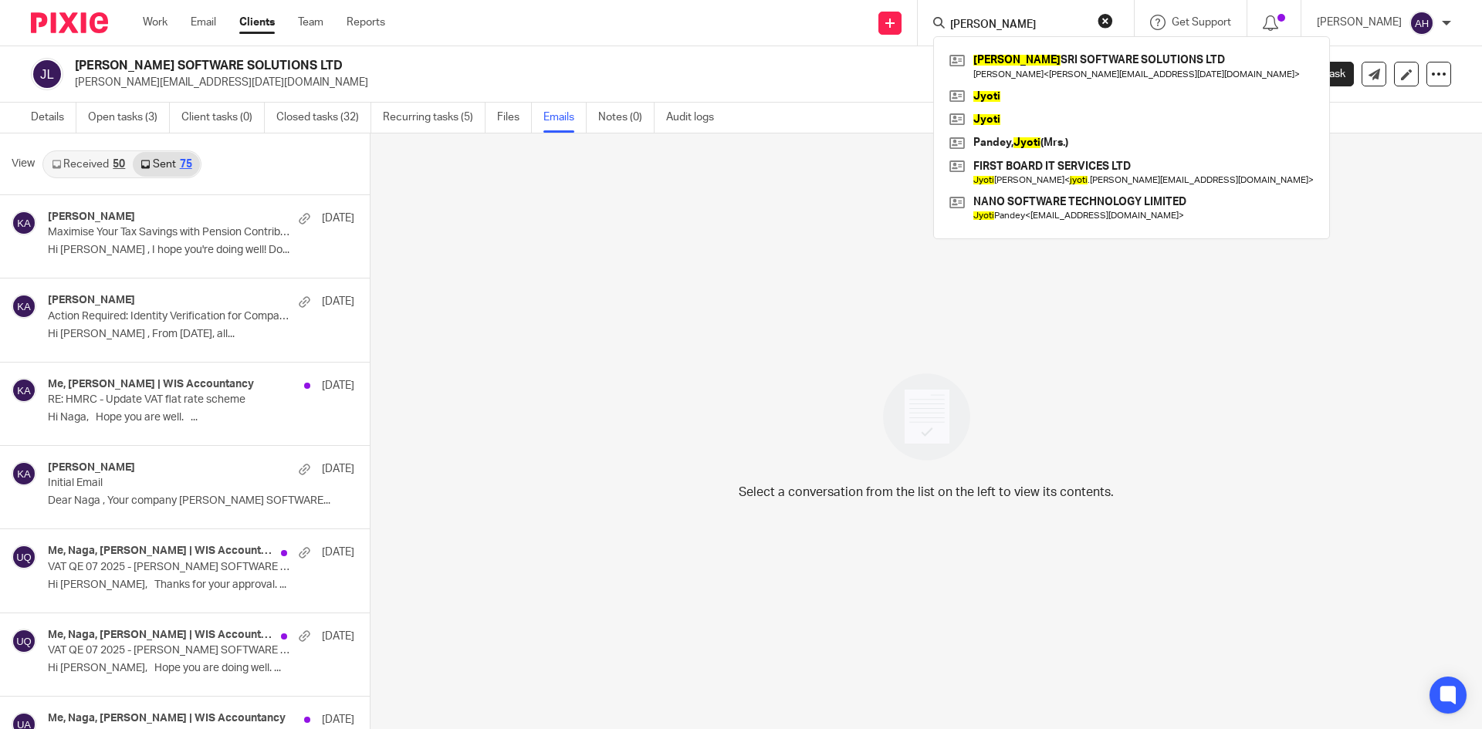
type input "jyothi"
click at [736, 321] on div "Select a conversation from the list on the left to view its contents." at bounding box center [925, 433] width 1111 height 598
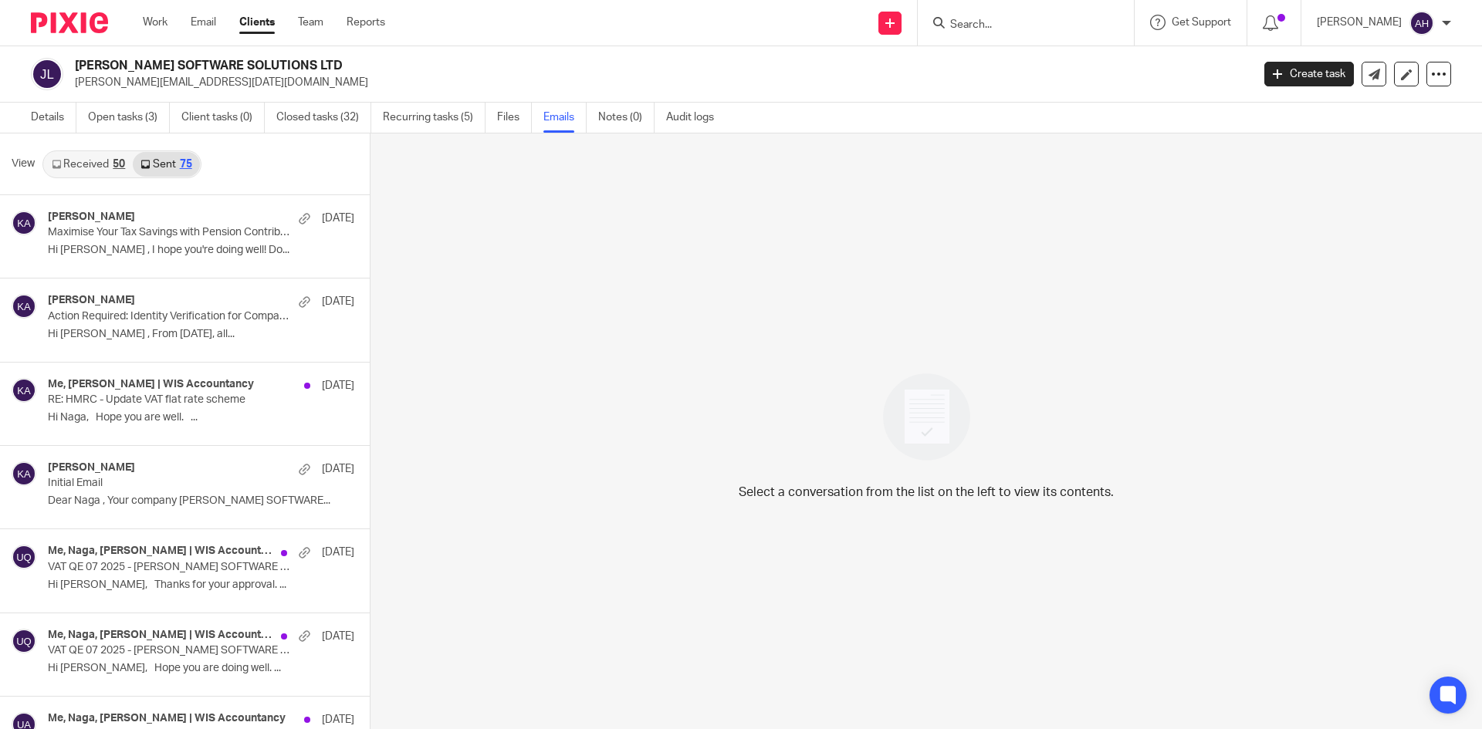
click at [94, 172] on link "Received 50" at bounding box center [88, 164] width 89 height 25
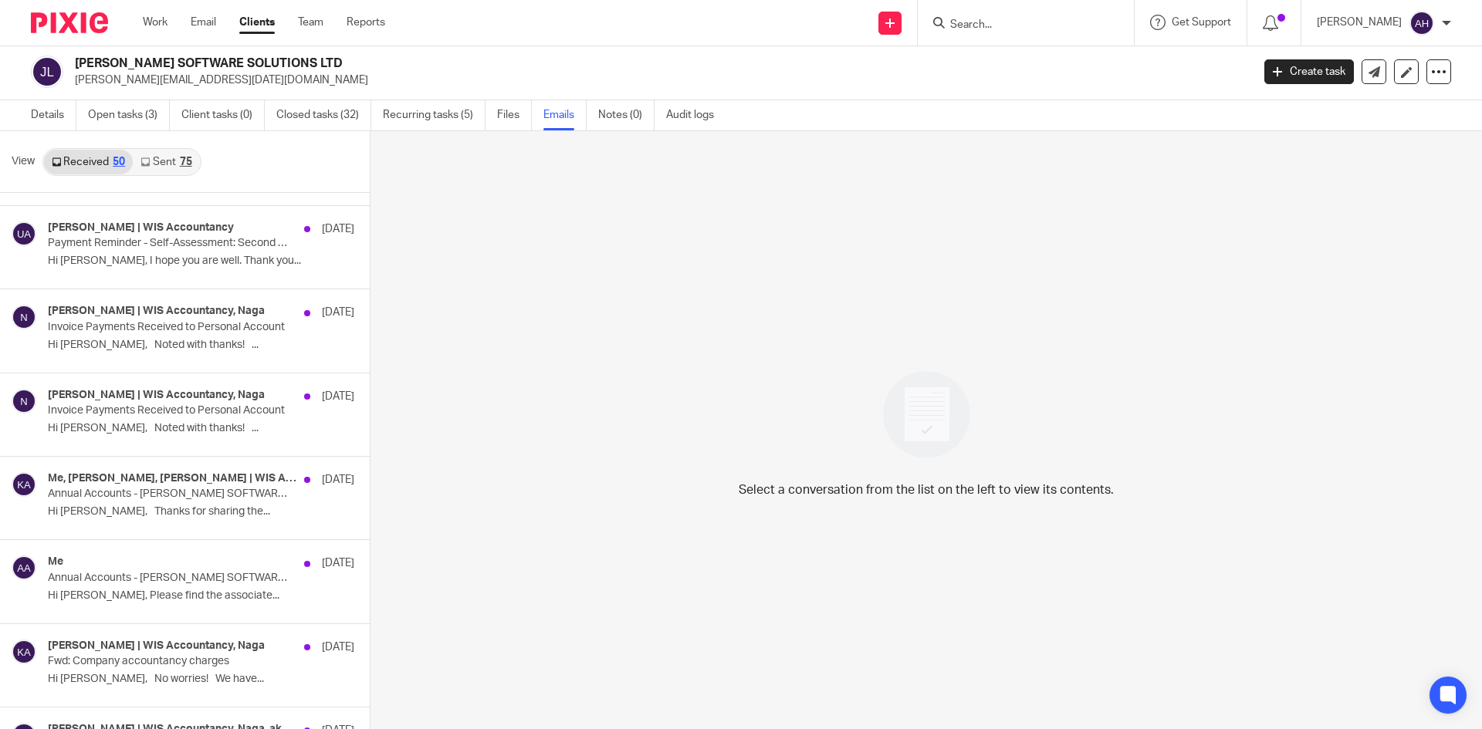
scroll to position [1235, 0]
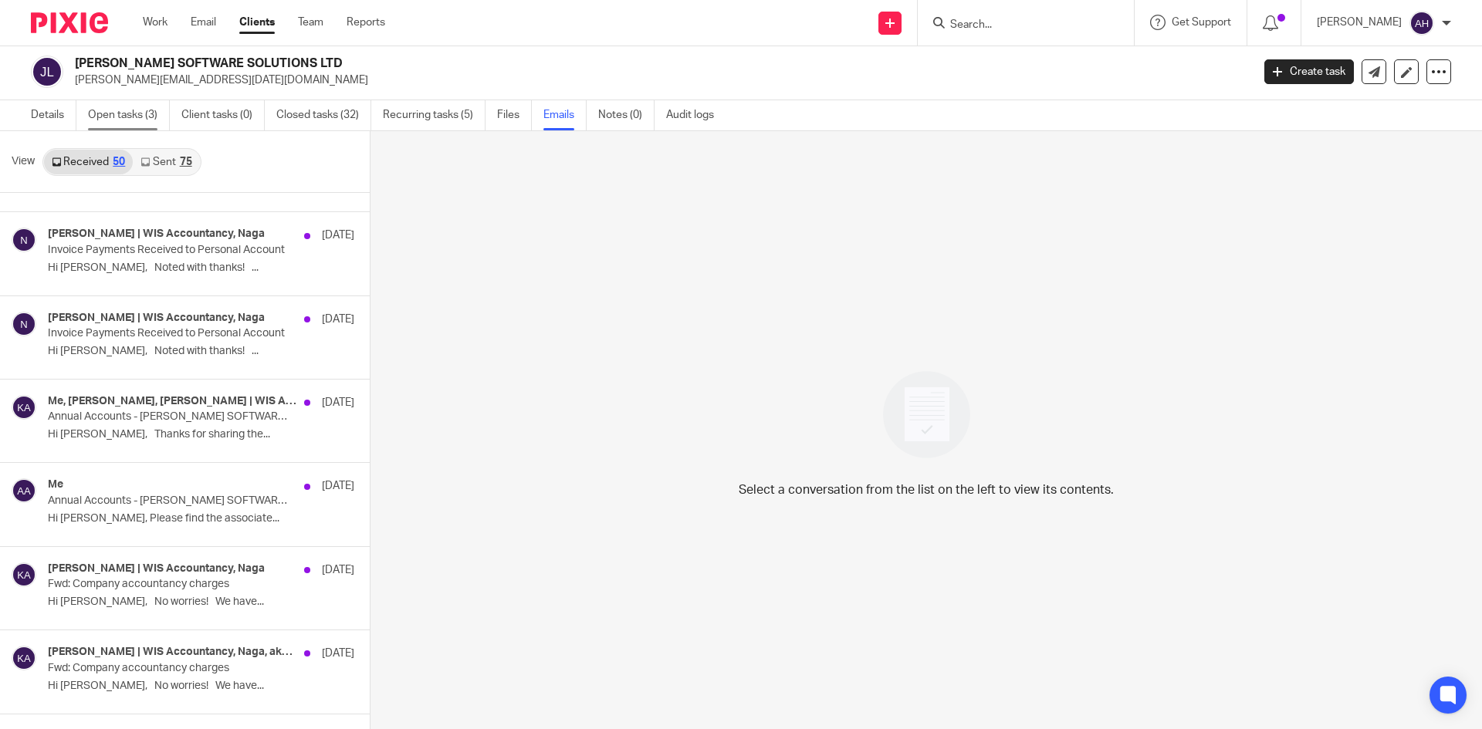
click at [107, 123] on link "Open tasks (3)" at bounding box center [129, 115] width 82 height 30
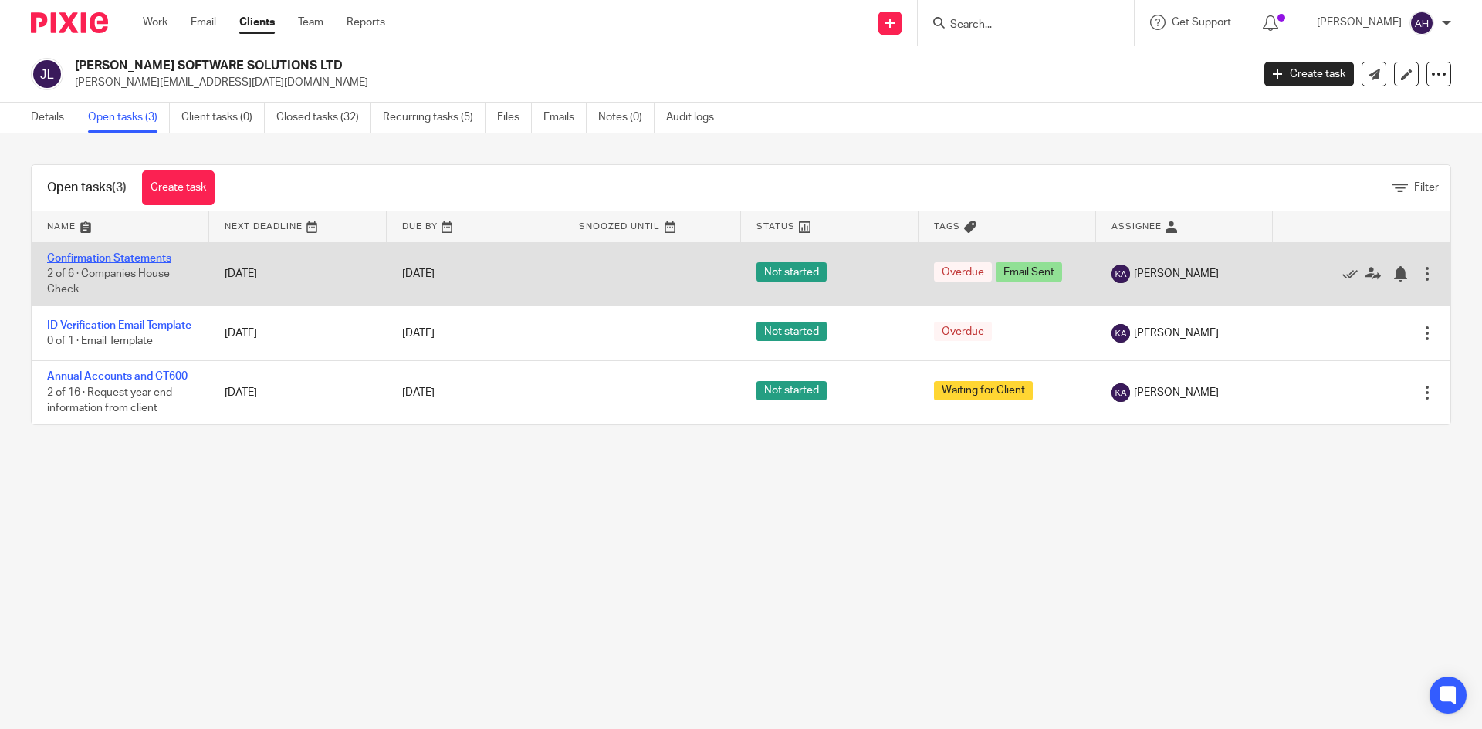
click at [143, 257] on link "Confirmation Statements" at bounding box center [109, 258] width 124 height 11
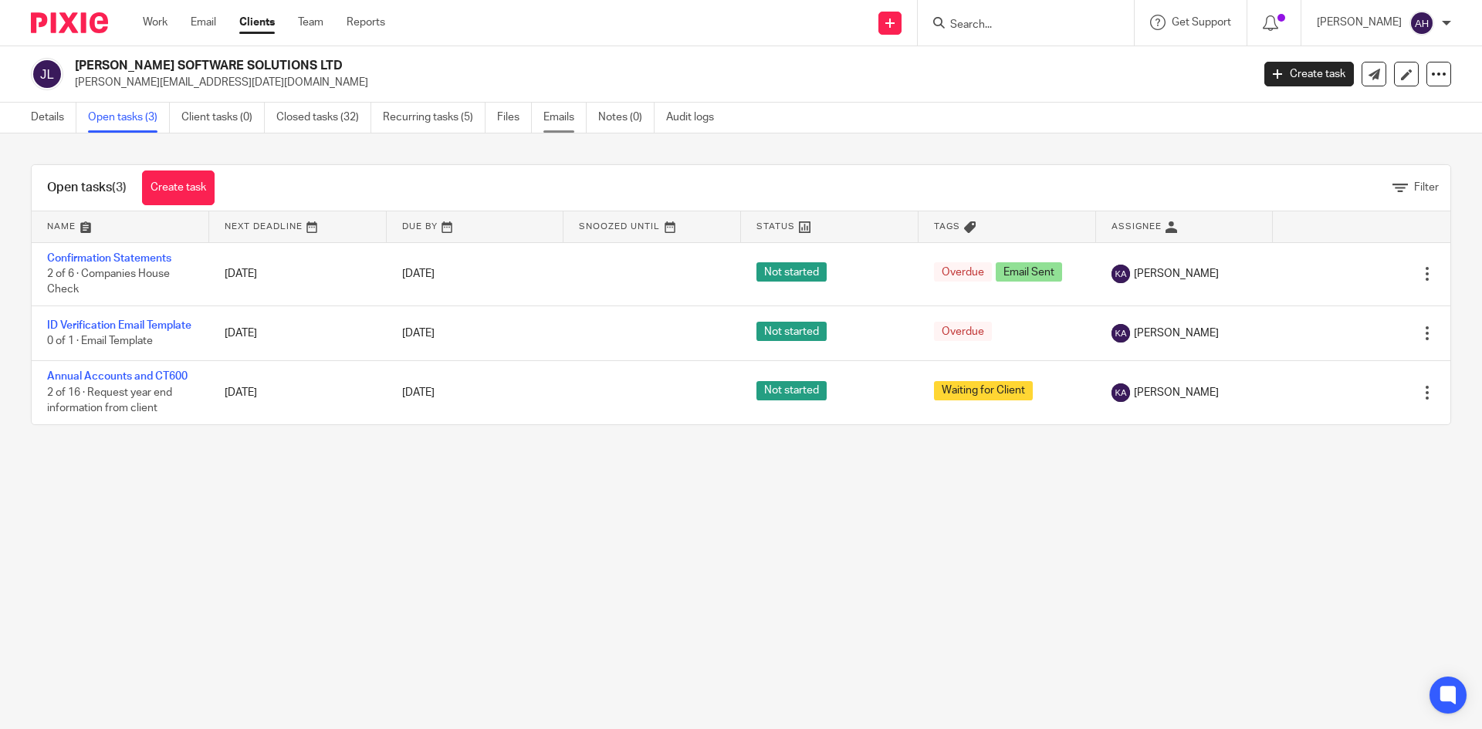
click at [560, 119] on link "Emails" at bounding box center [564, 118] width 43 height 30
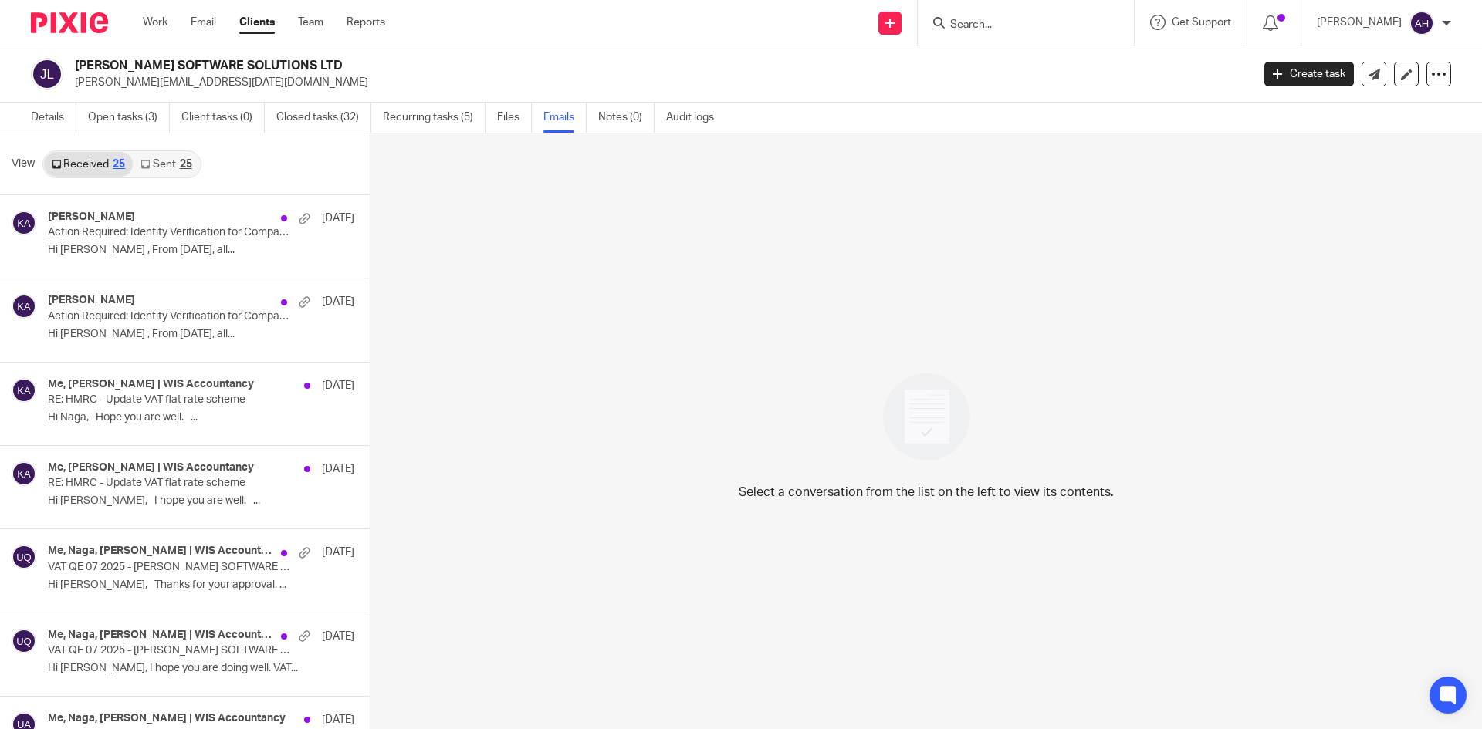
click at [172, 165] on link "Sent 25" at bounding box center [166, 164] width 66 height 25
click at [949, 21] on input "Search" at bounding box center [1018, 26] width 139 height 14
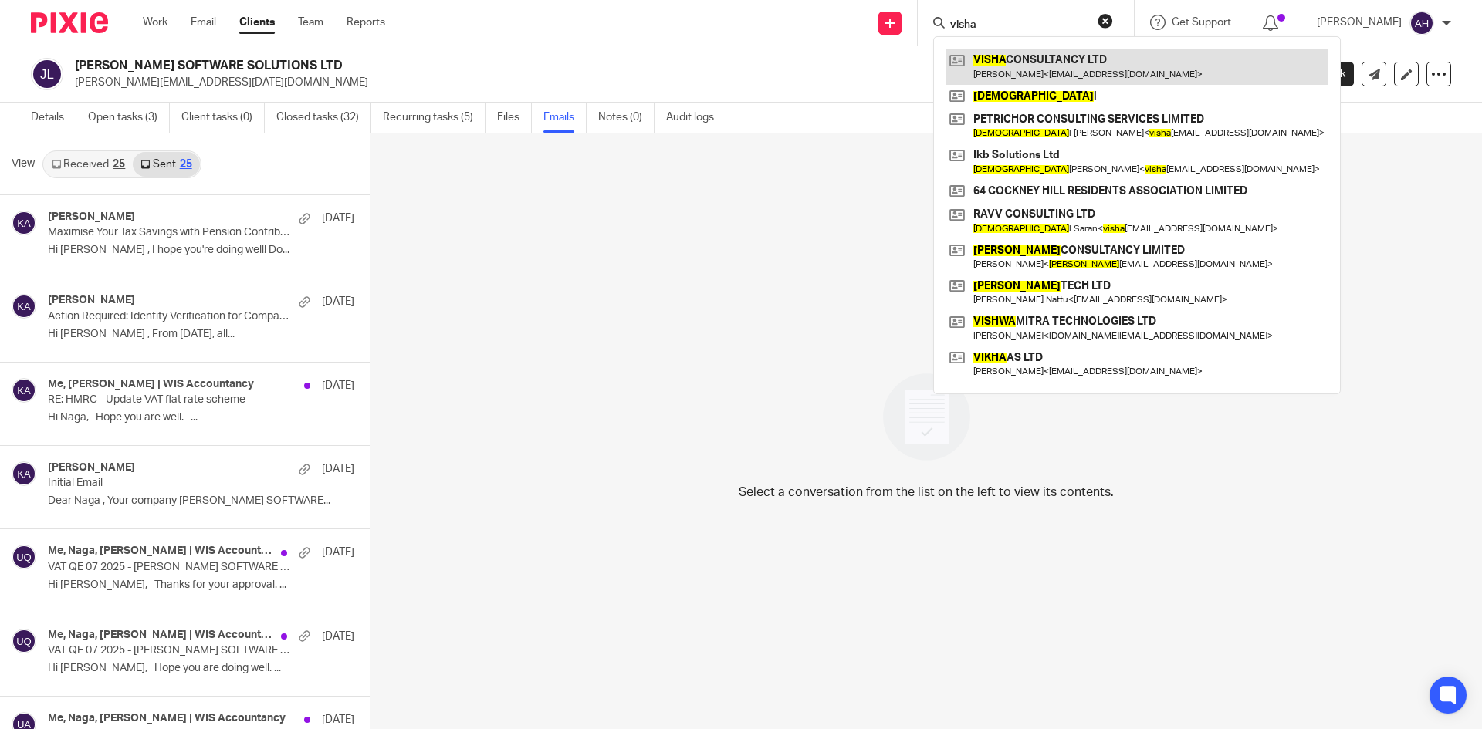
type input "visha"
click at [977, 57] on link at bounding box center [1136, 67] width 383 height 36
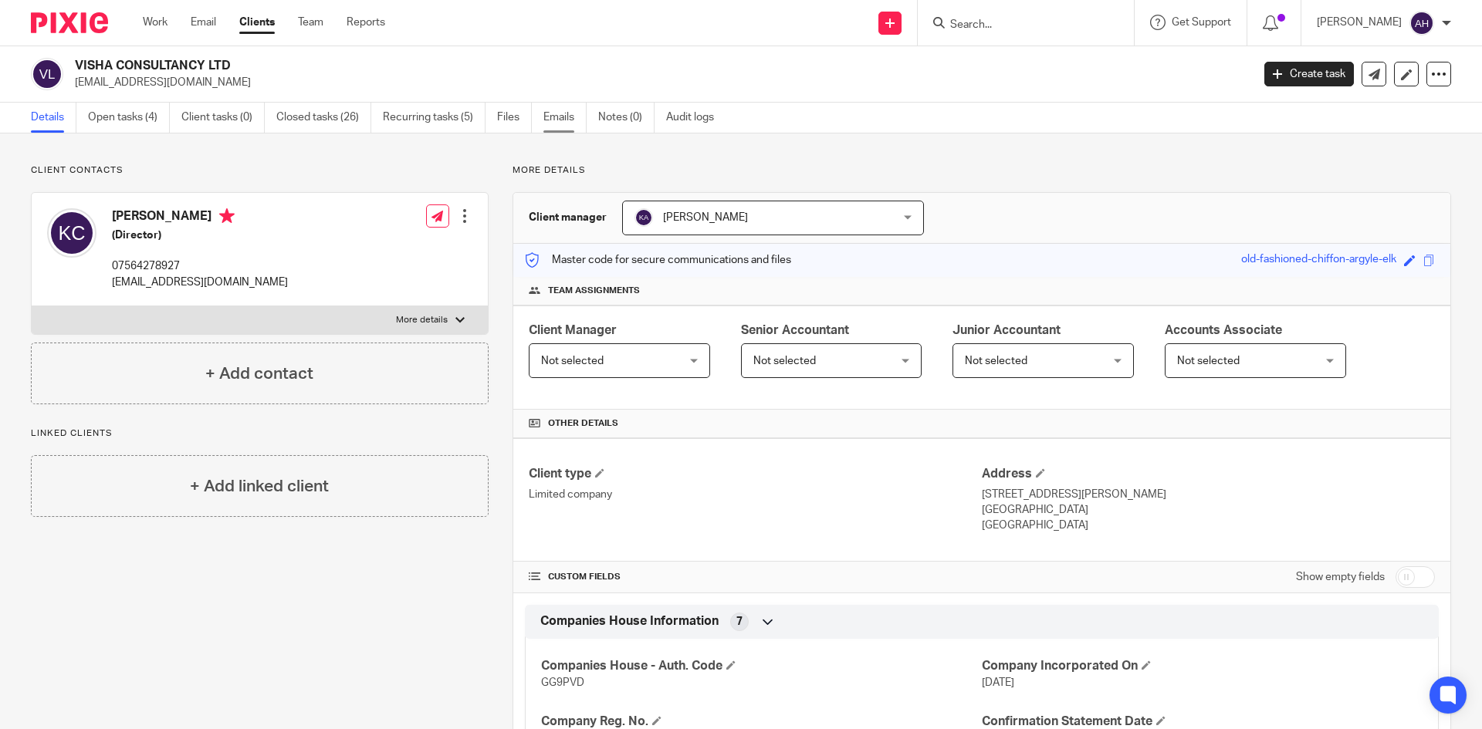
click at [544, 119] on link "Emails" at bounding box center [564, 118] width 43 height 30
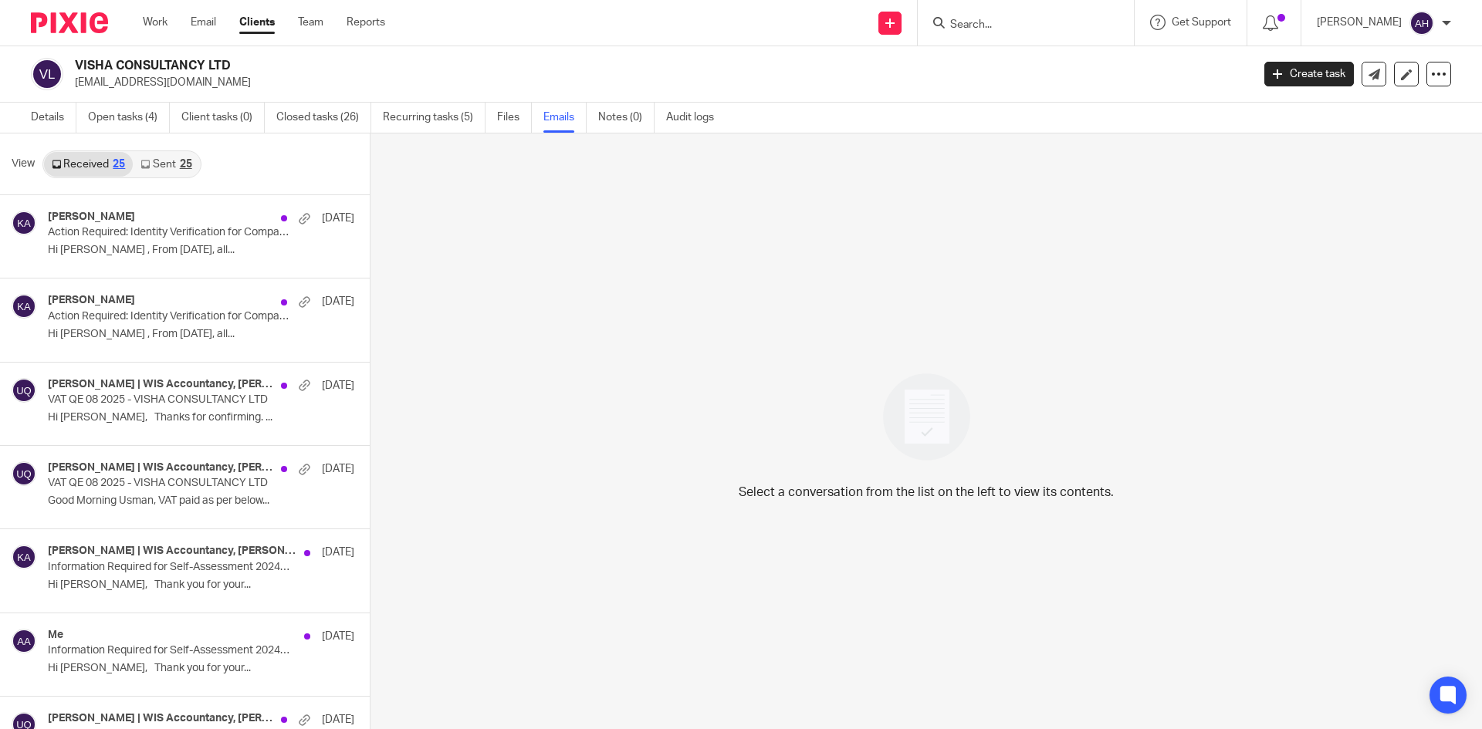
click at [173, 164] on link "Sent 25" at bounding box center [166, 164] width 66 height 25
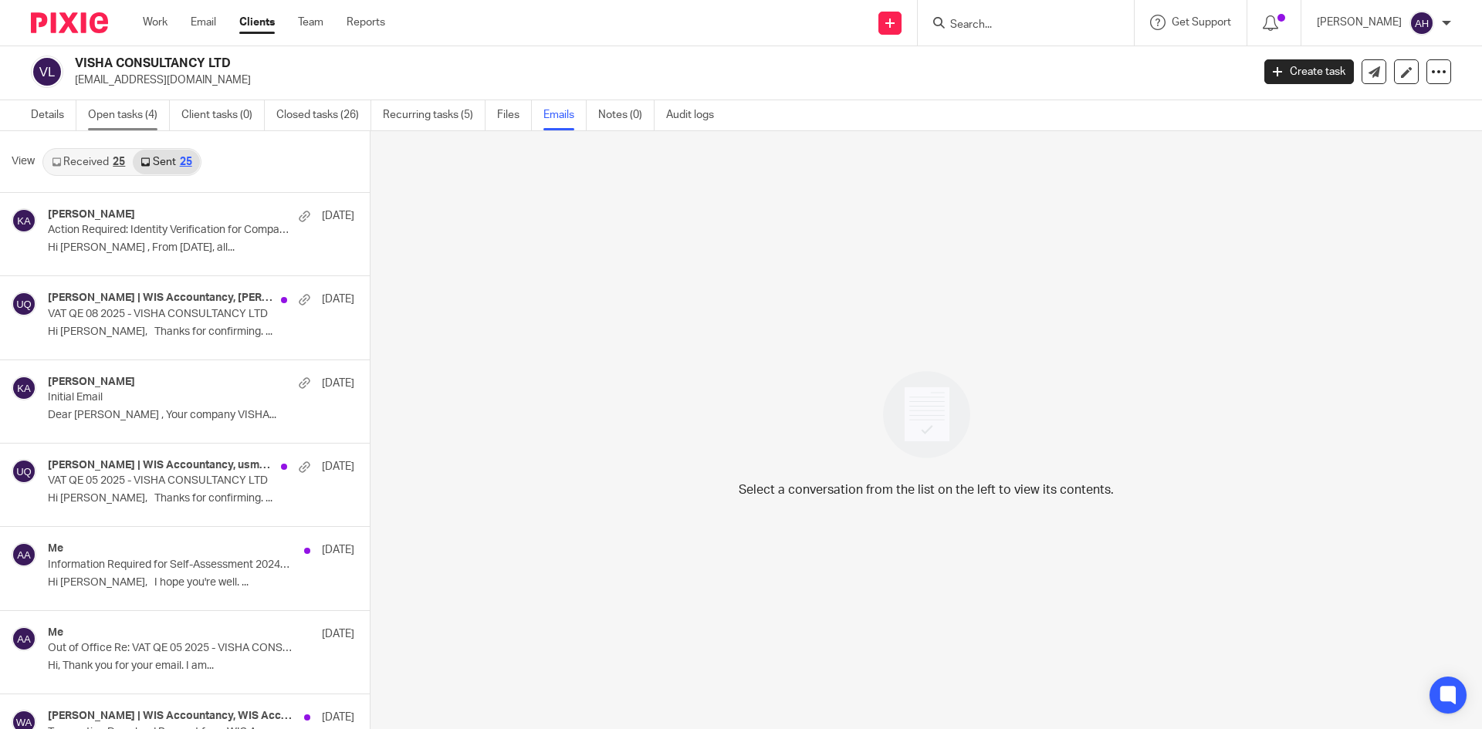
click at [110, 113] on link "Open tasks (4)" at bounding box center [129, 115] width 82 height 30
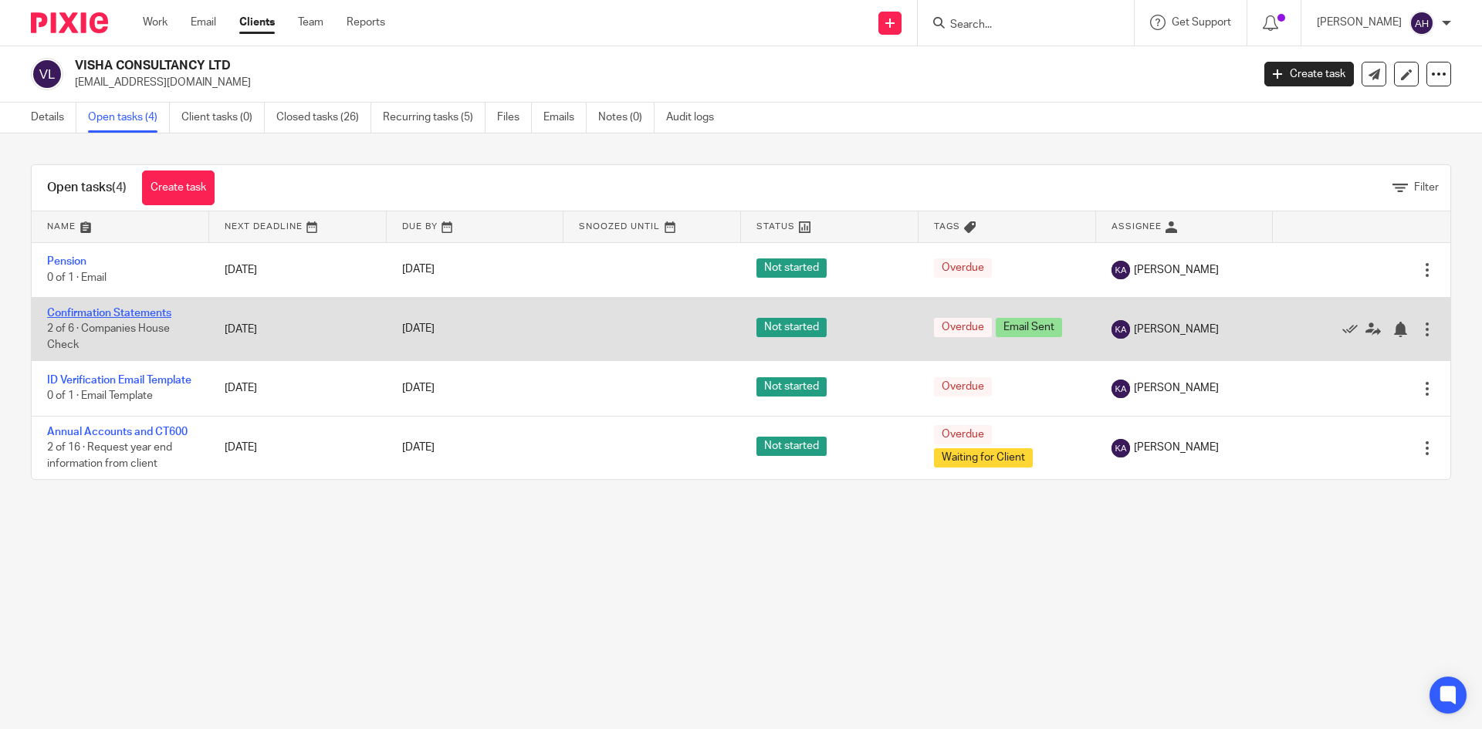
click at [123, 312] on link "Confirmation Statements" at bounding box center [109, 313] width 124 height 11
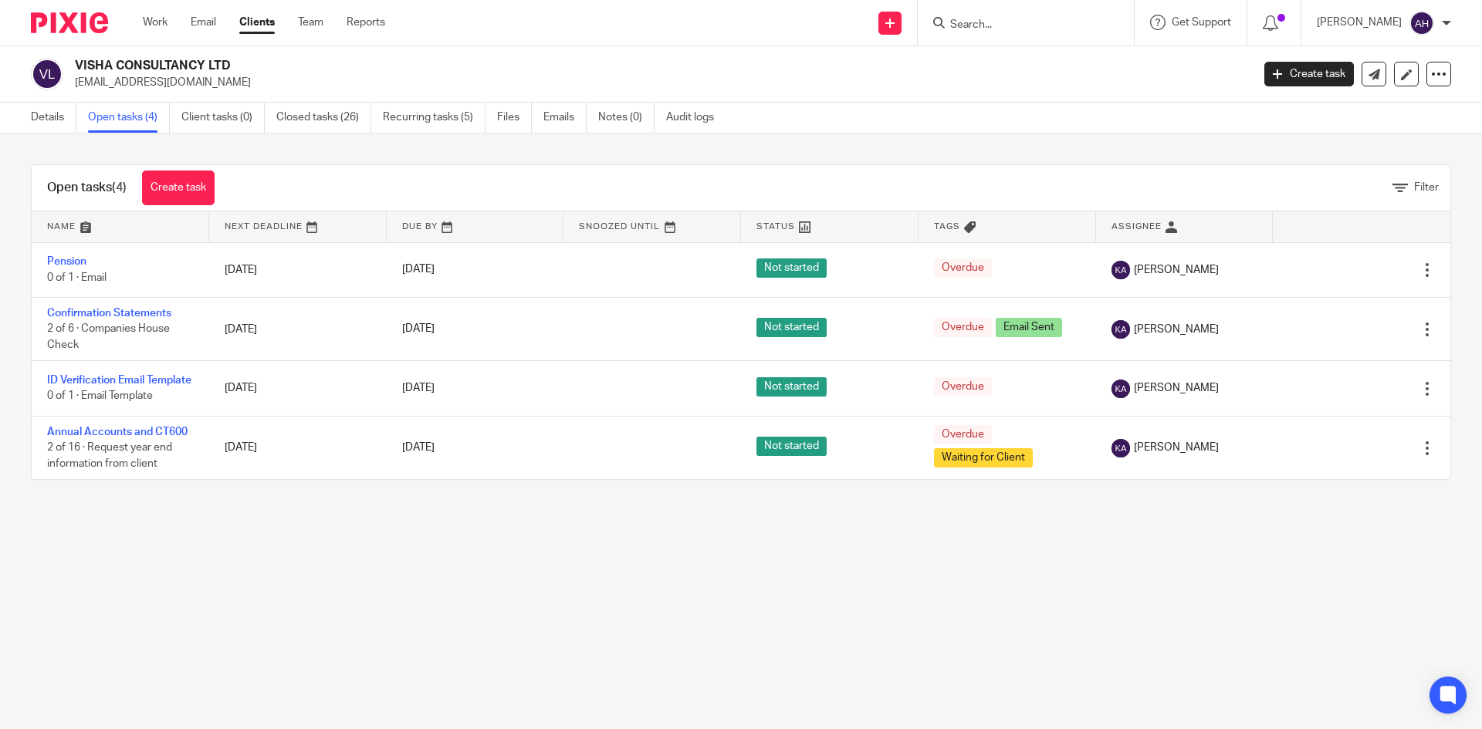
click at [547, 117] on link "Emails" at bounding box center [564, 118] width 43 height 30
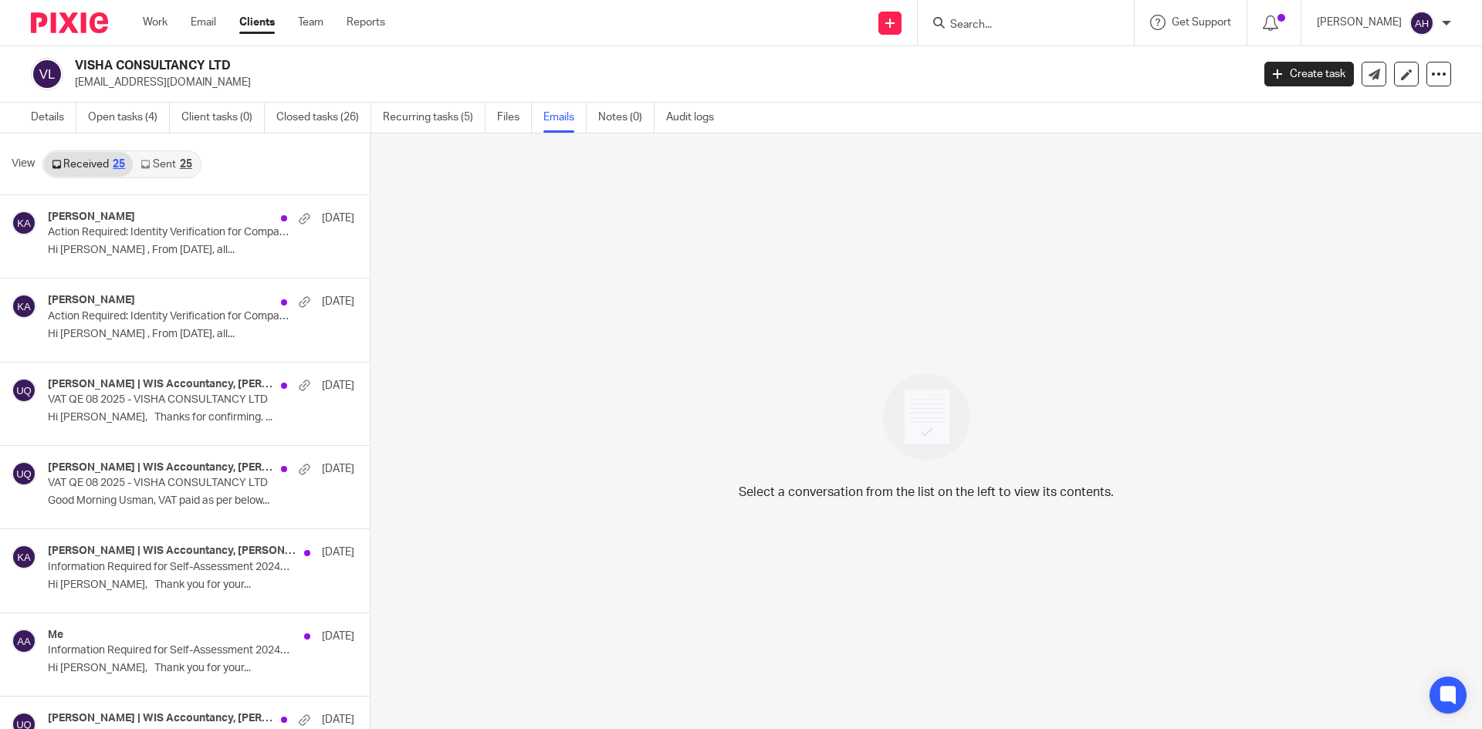
click at [180, 159] on div "25" at bounding box center [186, 164] width 12 height 11
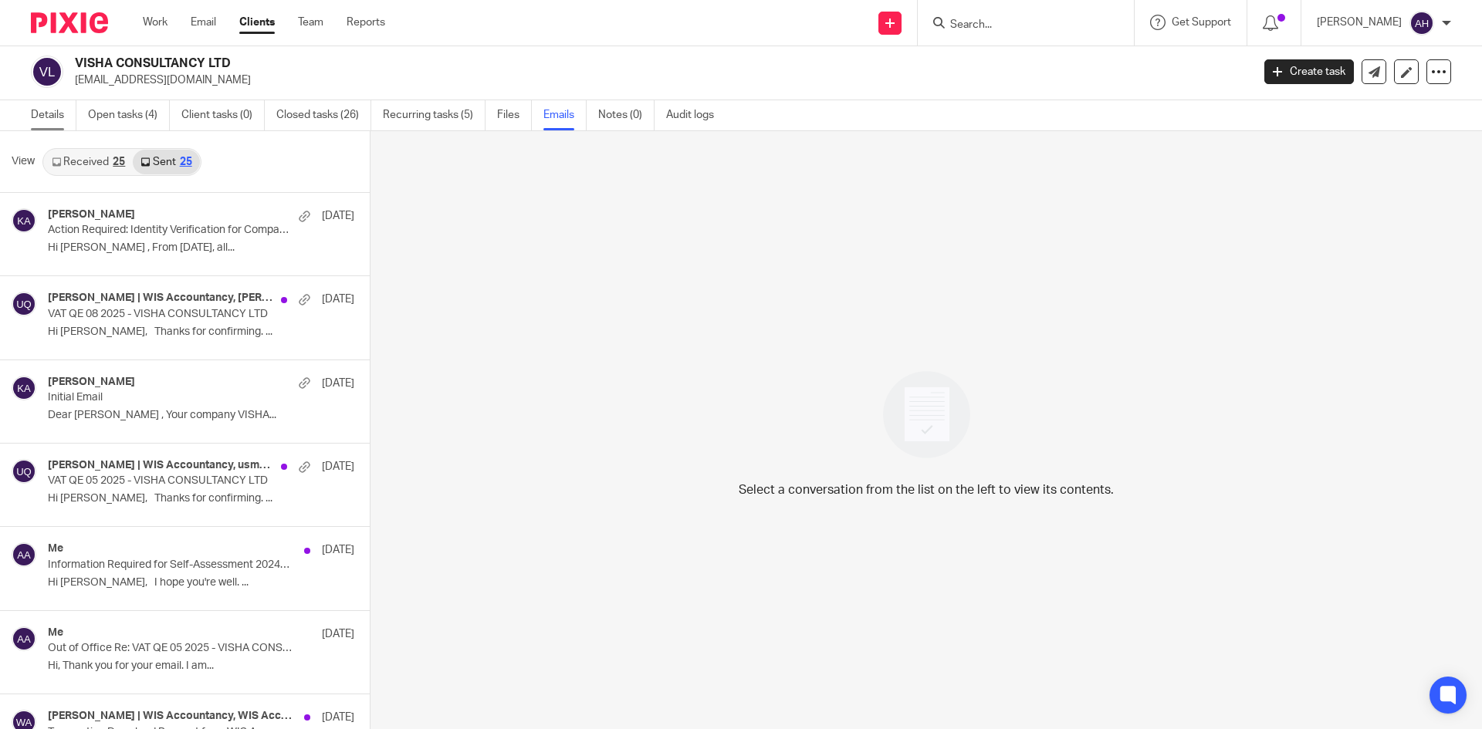
click at [46, 117] on link "Details" at bounding box center [54, 115] width 46 height 30
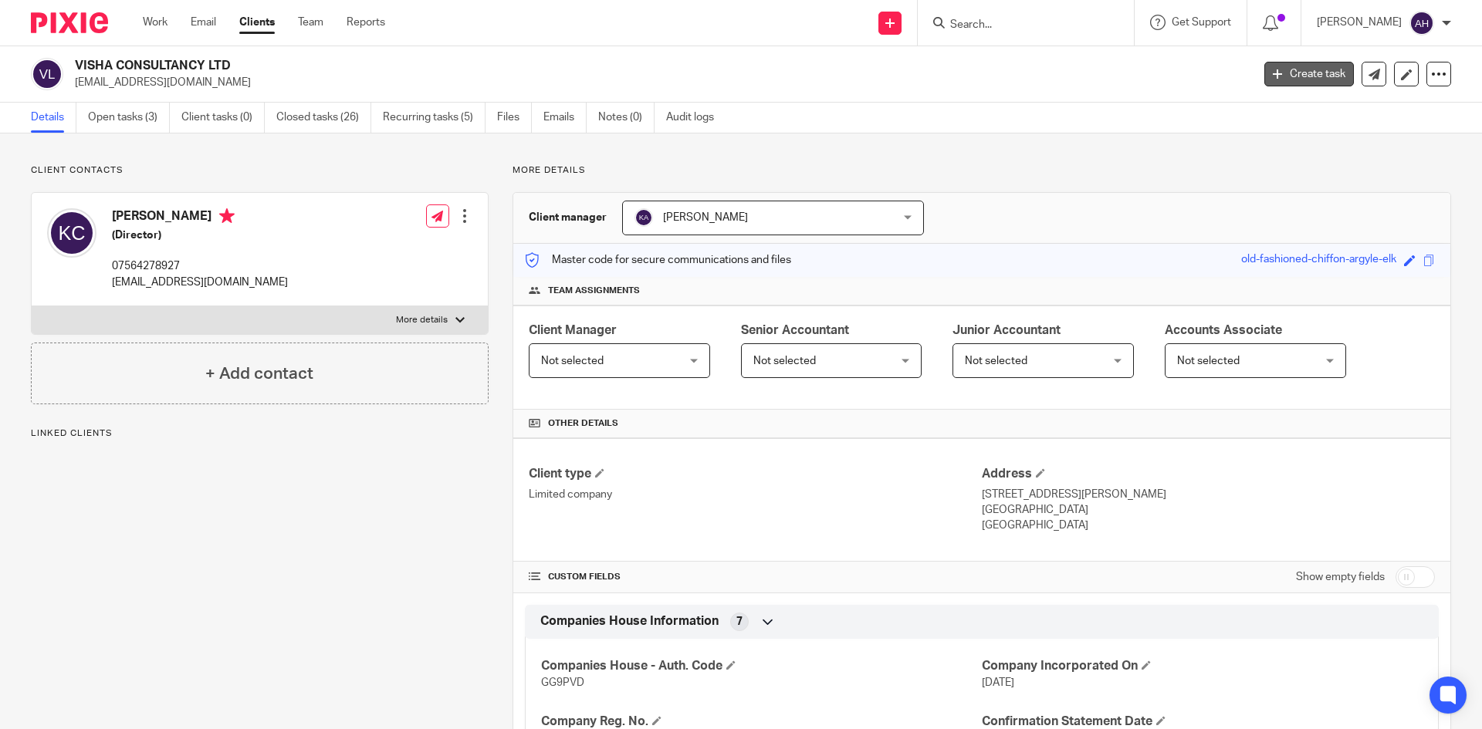
click at [1280, 76] on link "Create task" at bounding box center [1309, 74] width 90 height 25
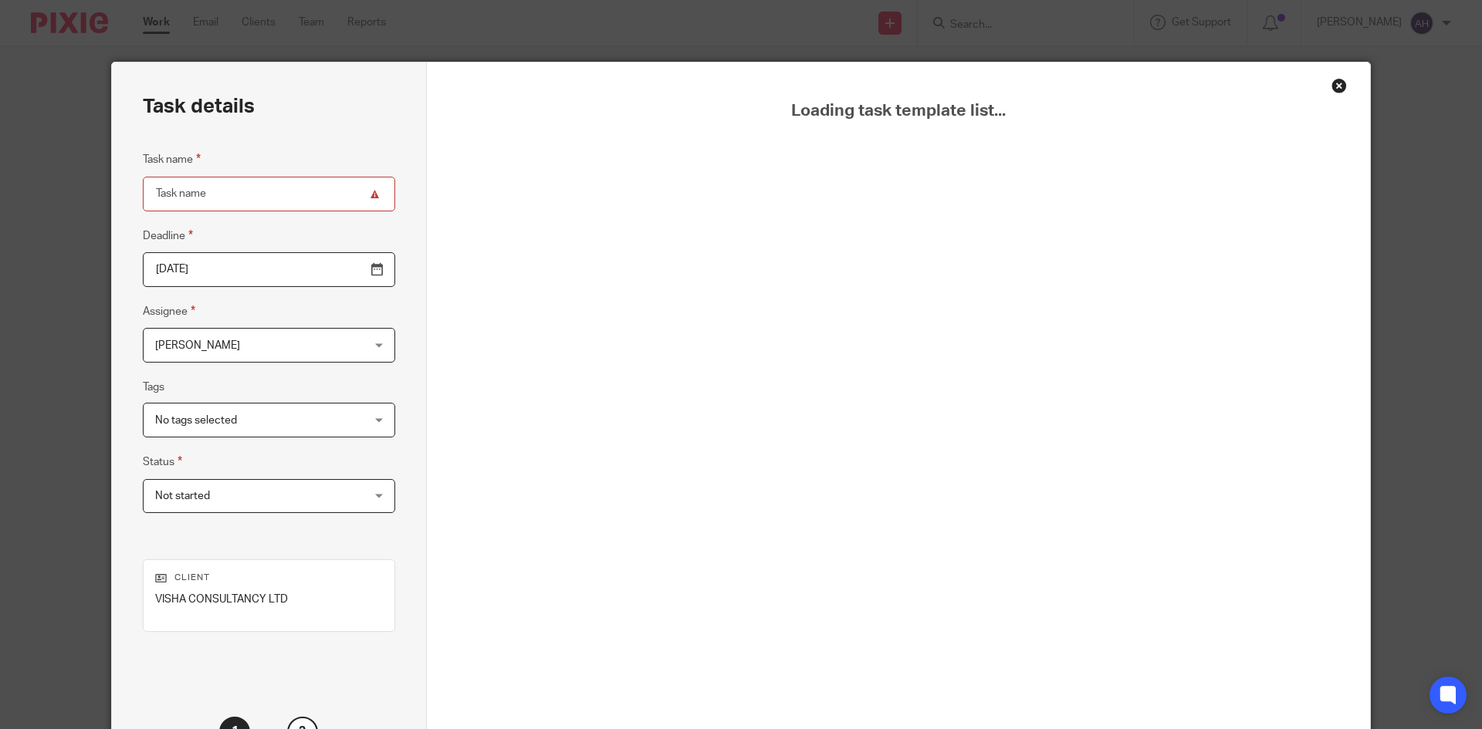
click at [1331, 87] on div "Close this dialog window" at bounding box center [1338, 85] width 15 height 15
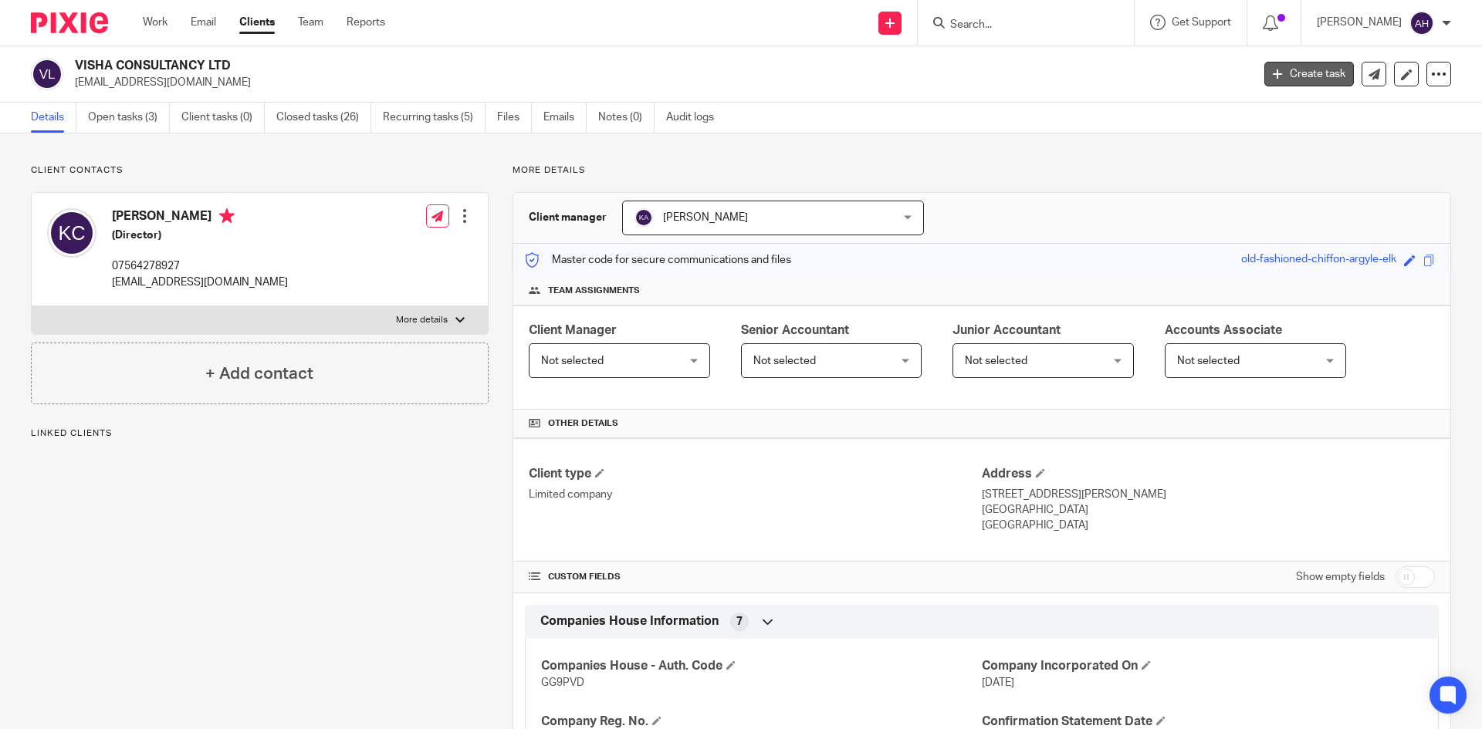
click at [1297, 73] on link "Create task" at bounding box center [1309, 74] width 90 height 25
